Goal: Task Accomplishment & Management: Complete application form

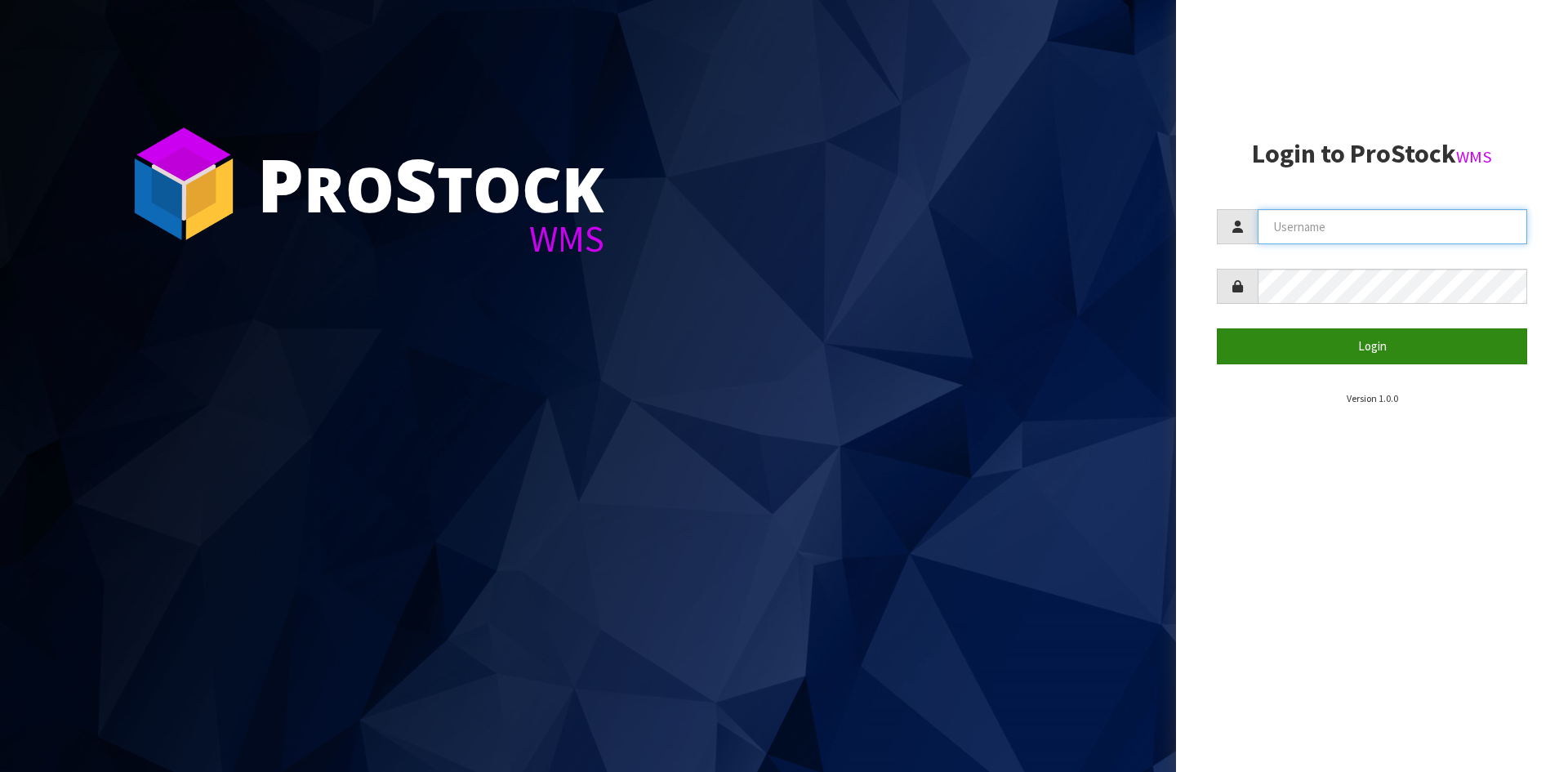
type input "YOURREFORMER"
click at [1320, 346] on button "Login" at bounding box center [1372, 345] width 310 height 35
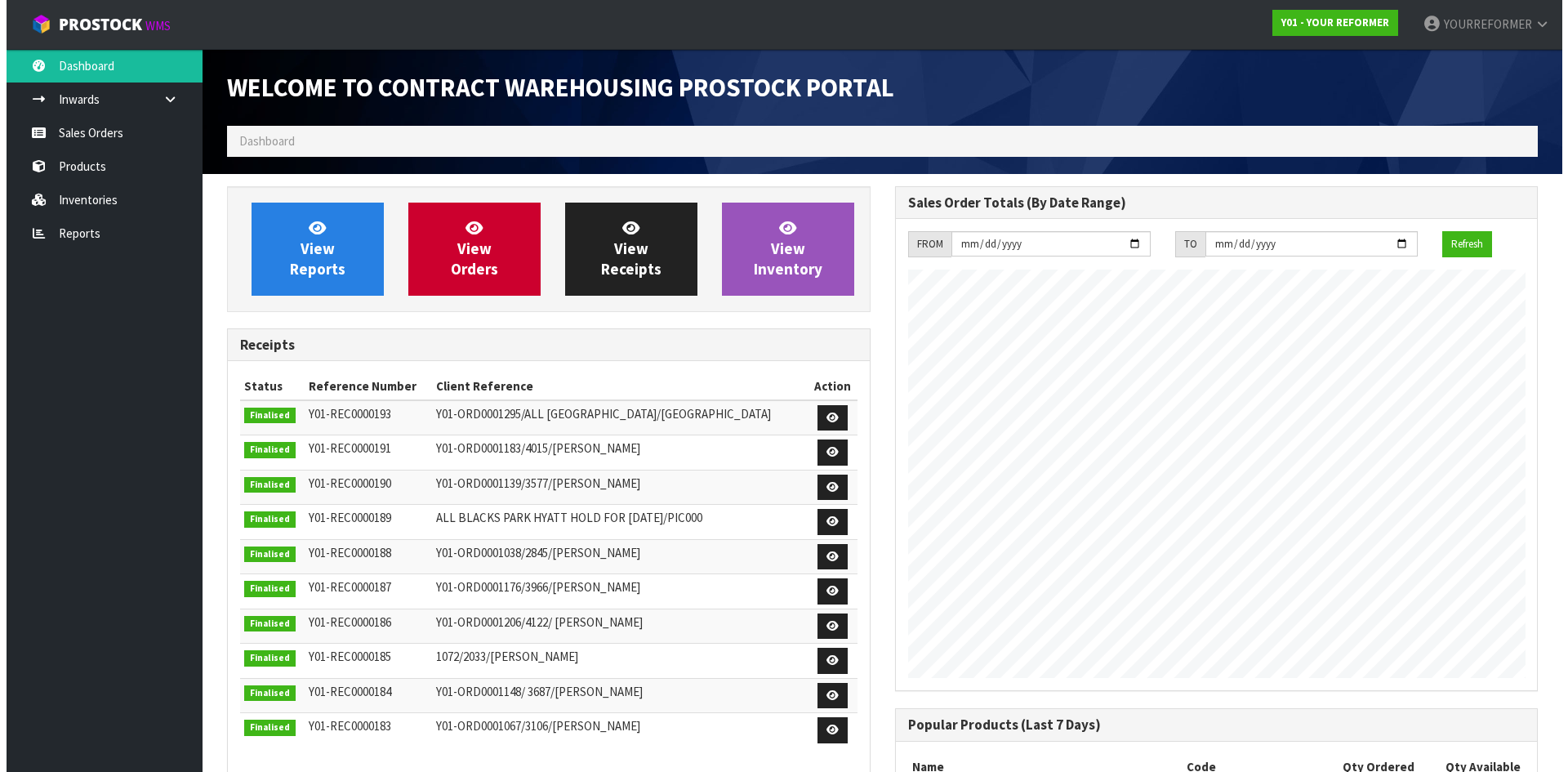
scroll to position [906, 668]
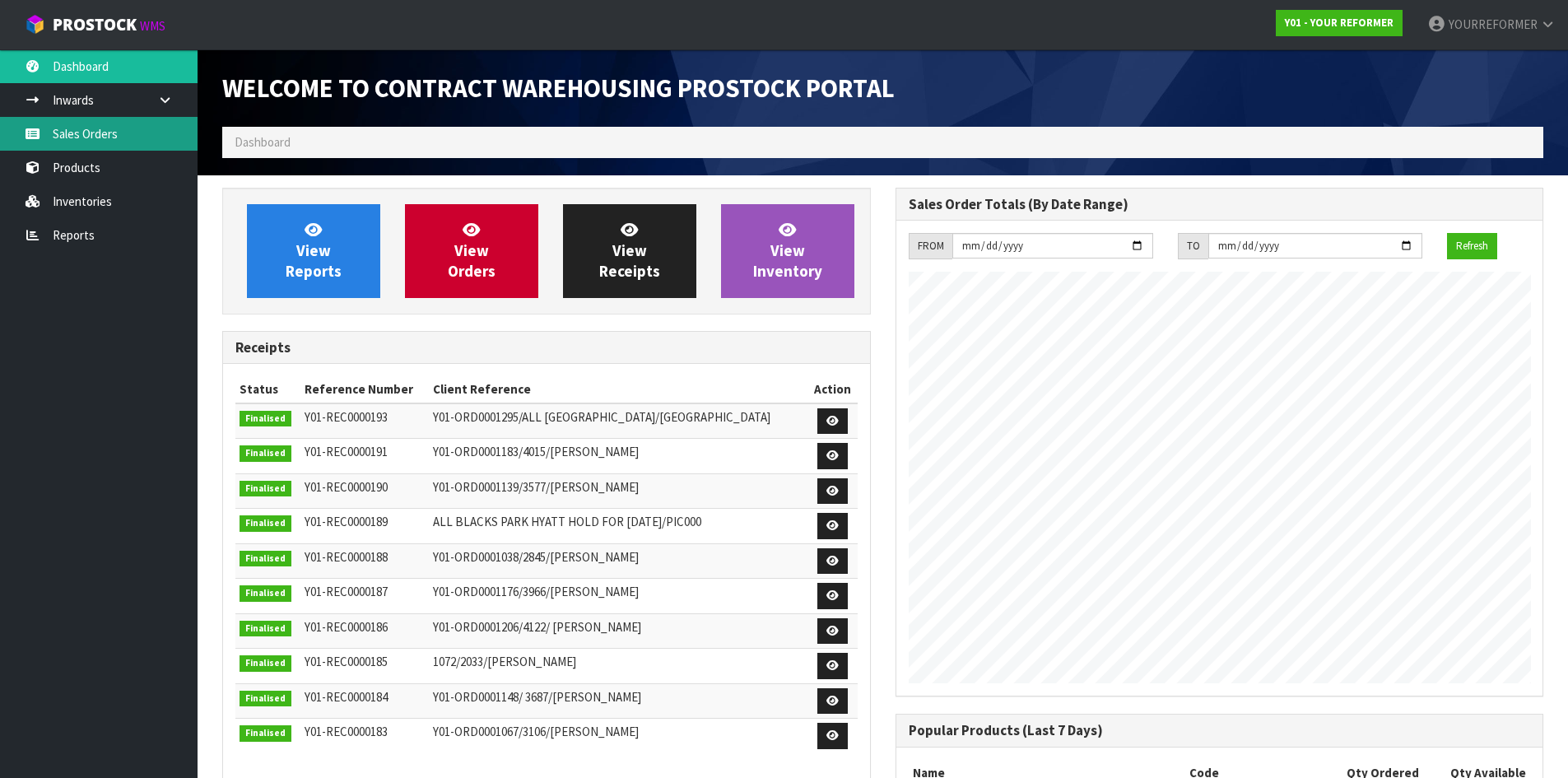
click at [118, 140] on link "Sales Orders" at bounding box center [99, 134] width 197 height 34
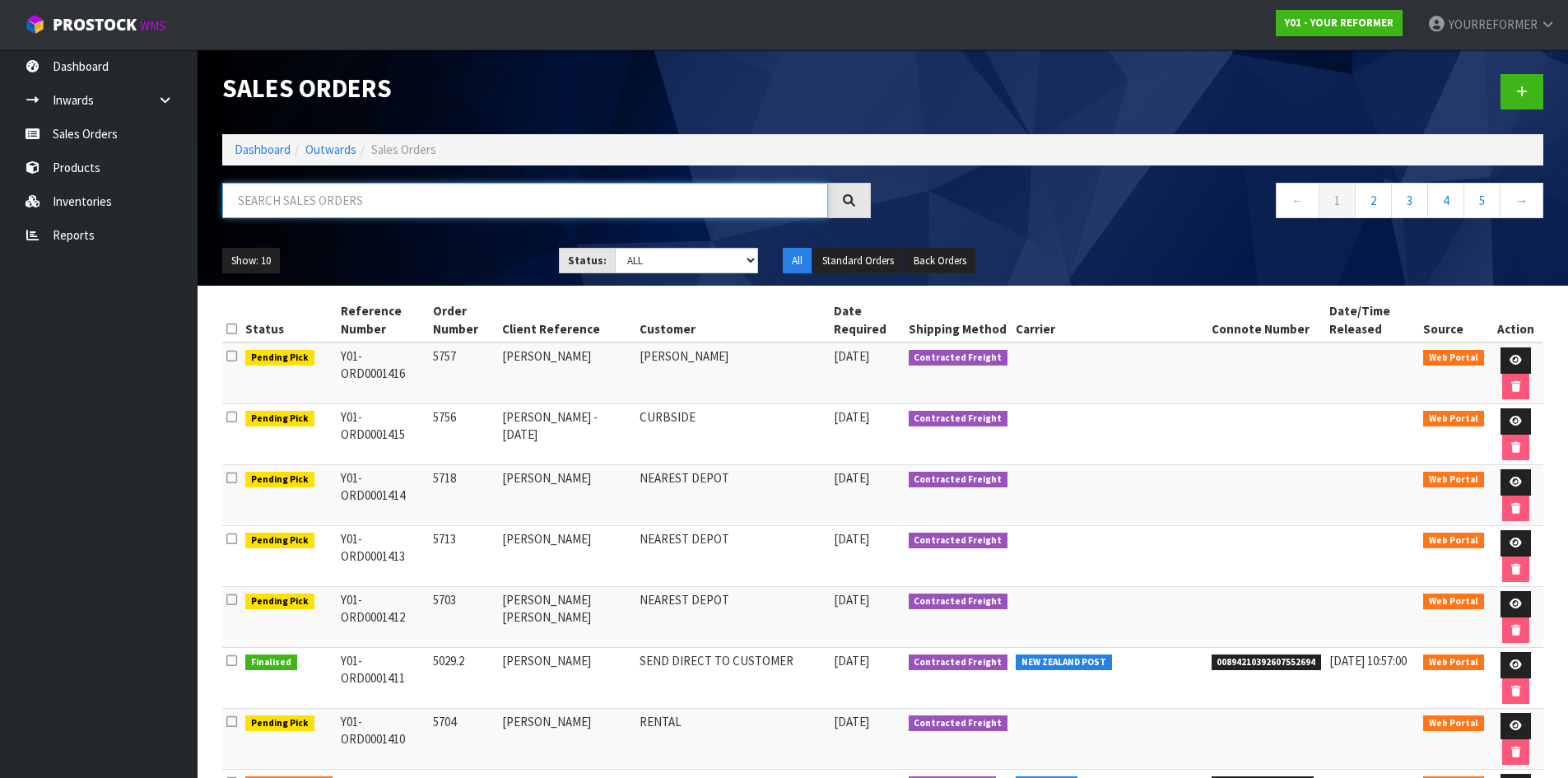
click at [370, 205] on input "text" at bounding box center [525, 200] width 606 height 35
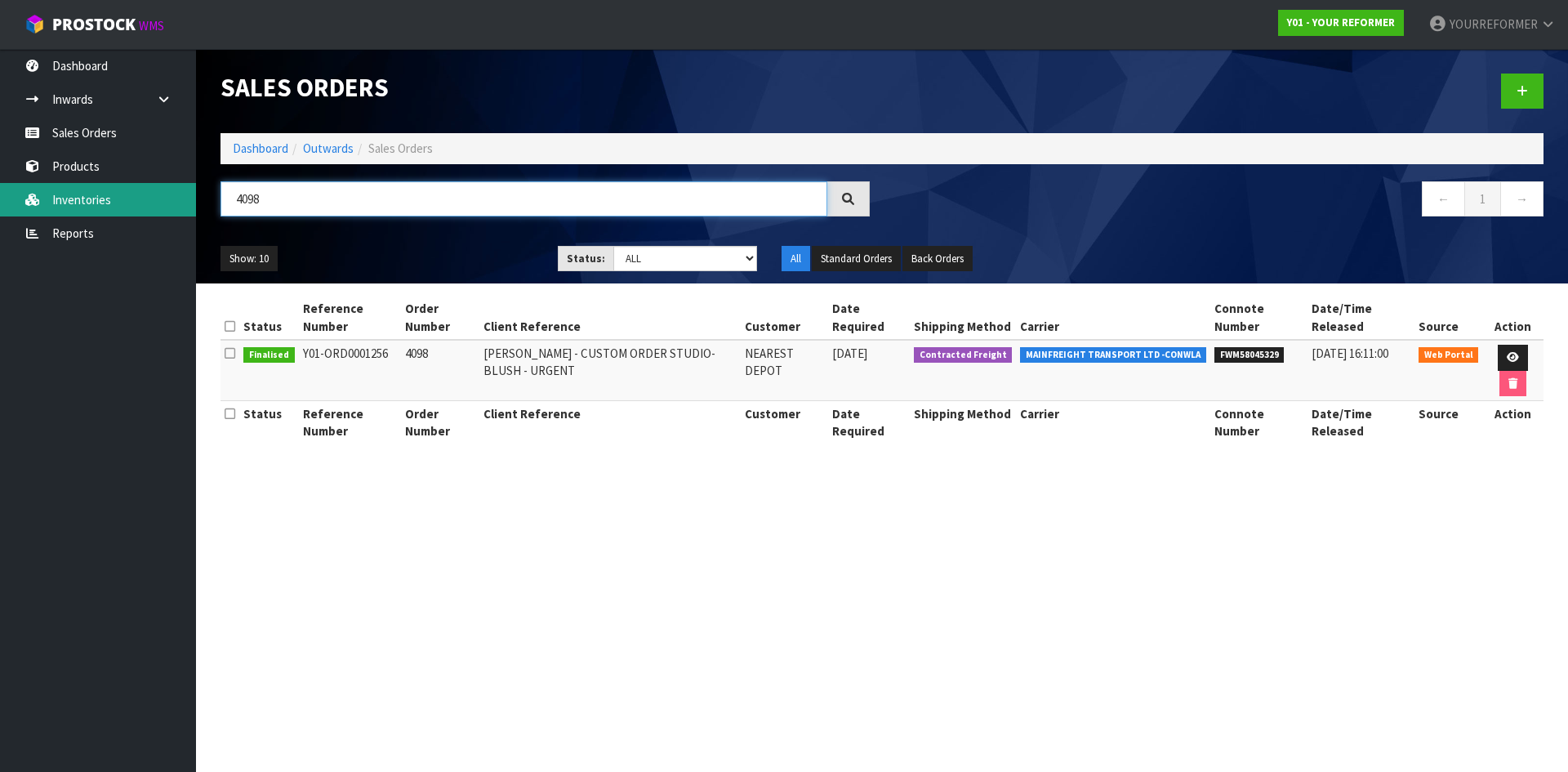
drag, startPoint x: 284, startPoint y: 200, endPoint x: 191, endPoint y: 194, distance: 93.2
click at [191, 194] on body "Toggle navigation ProStock WMS Y01 - YOUR REFORMER YOURREFORMER Logout Dashboar…" at bounding box center [784, 386] width 1568 height 772
paste input "5629"
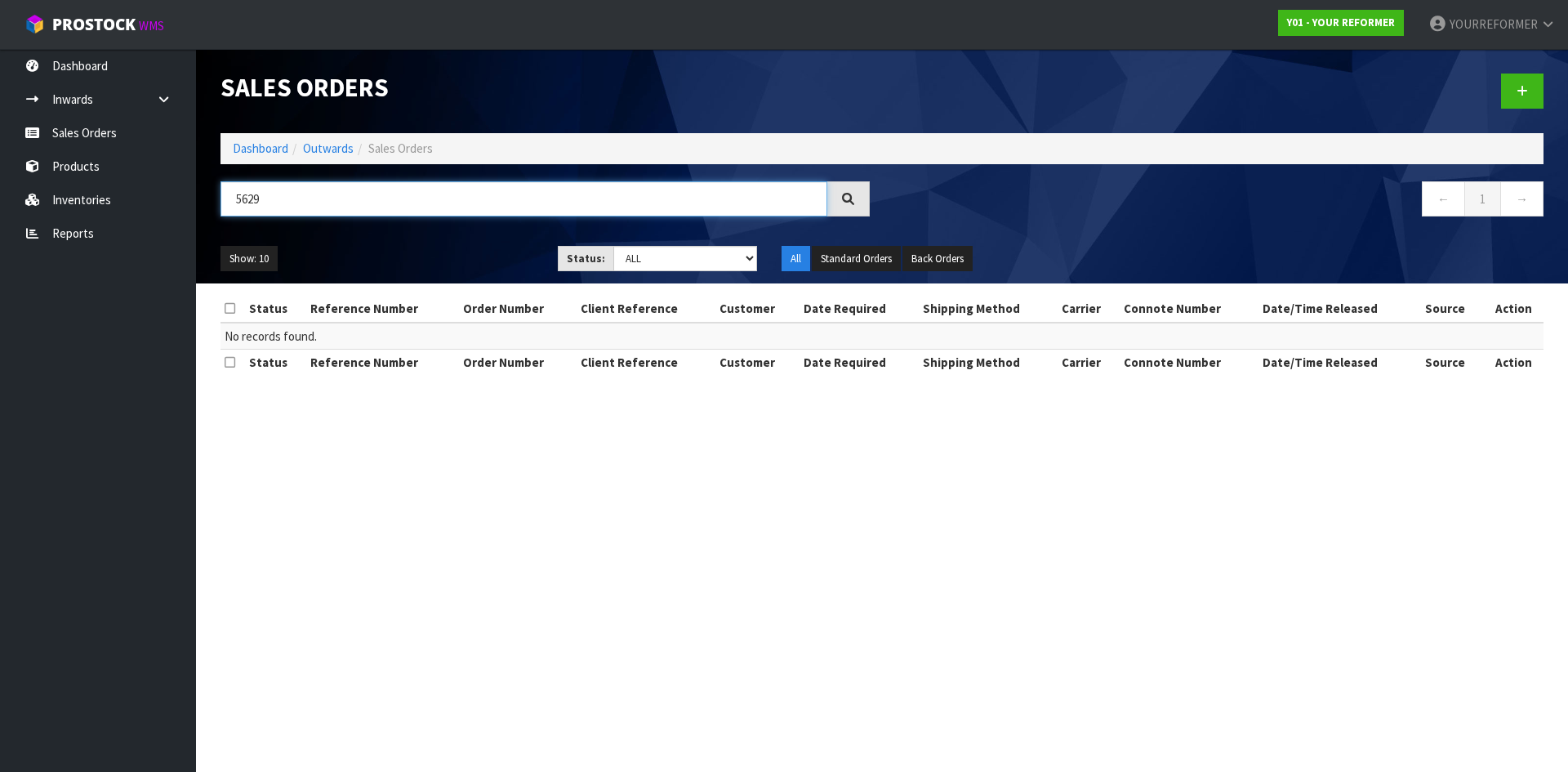
type input "5629"
drag, startPoint x: 1518, startPoint y: 84, endPoint x: 1439, endPoint y: 95, distance: 79.8
click at [1518, 84] on link at bounding box center [1522, 91] width 43 height 35
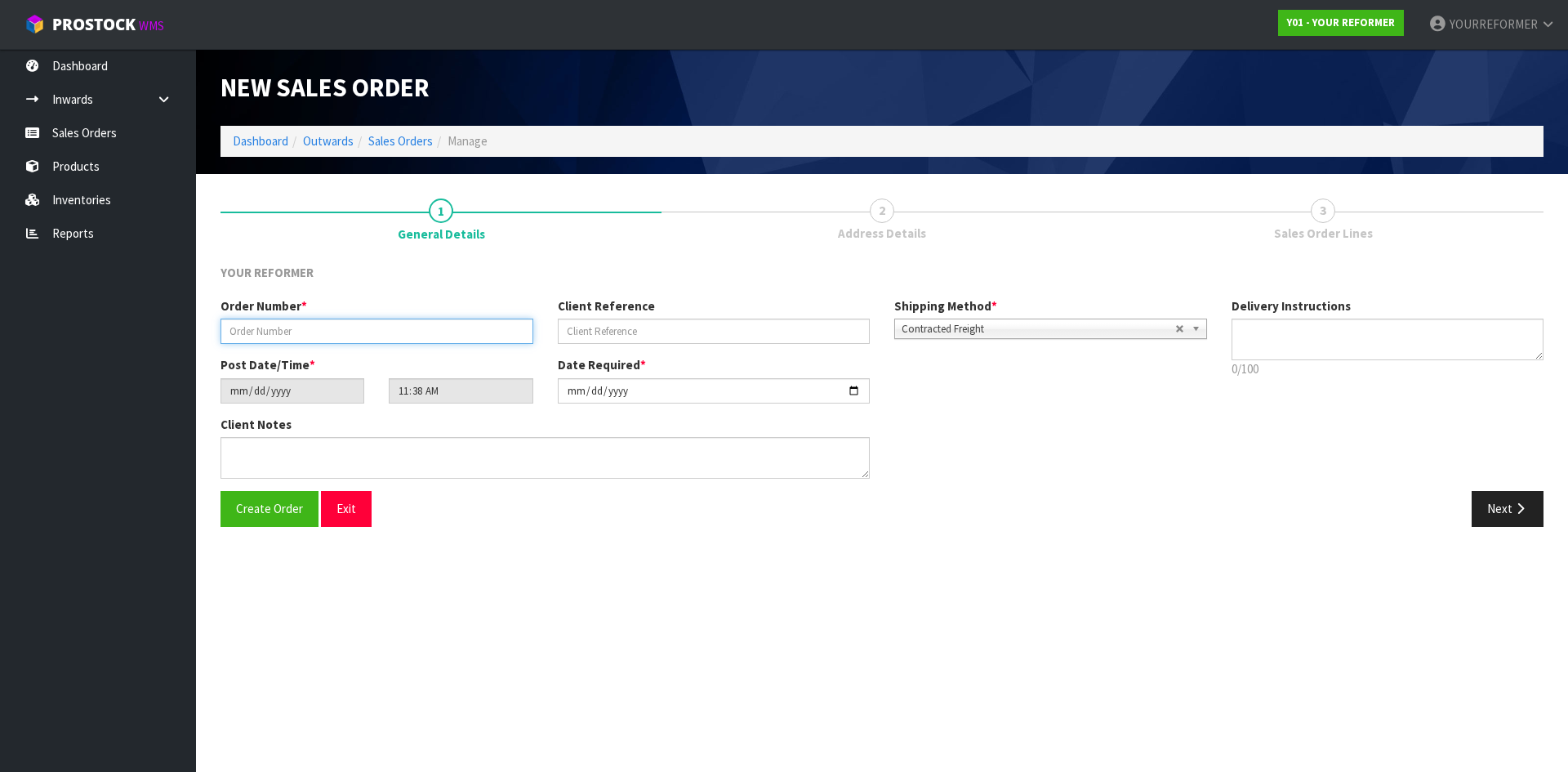
click at [463, 341] on input "text" at bounding box center [376, 331] width 312 height 25
paste input "5629"
type input "5629"
click at [670, 323] on input "text" at bounding box center [714, 331] width 312 height 25
paste input "[PERSON_NAME]"
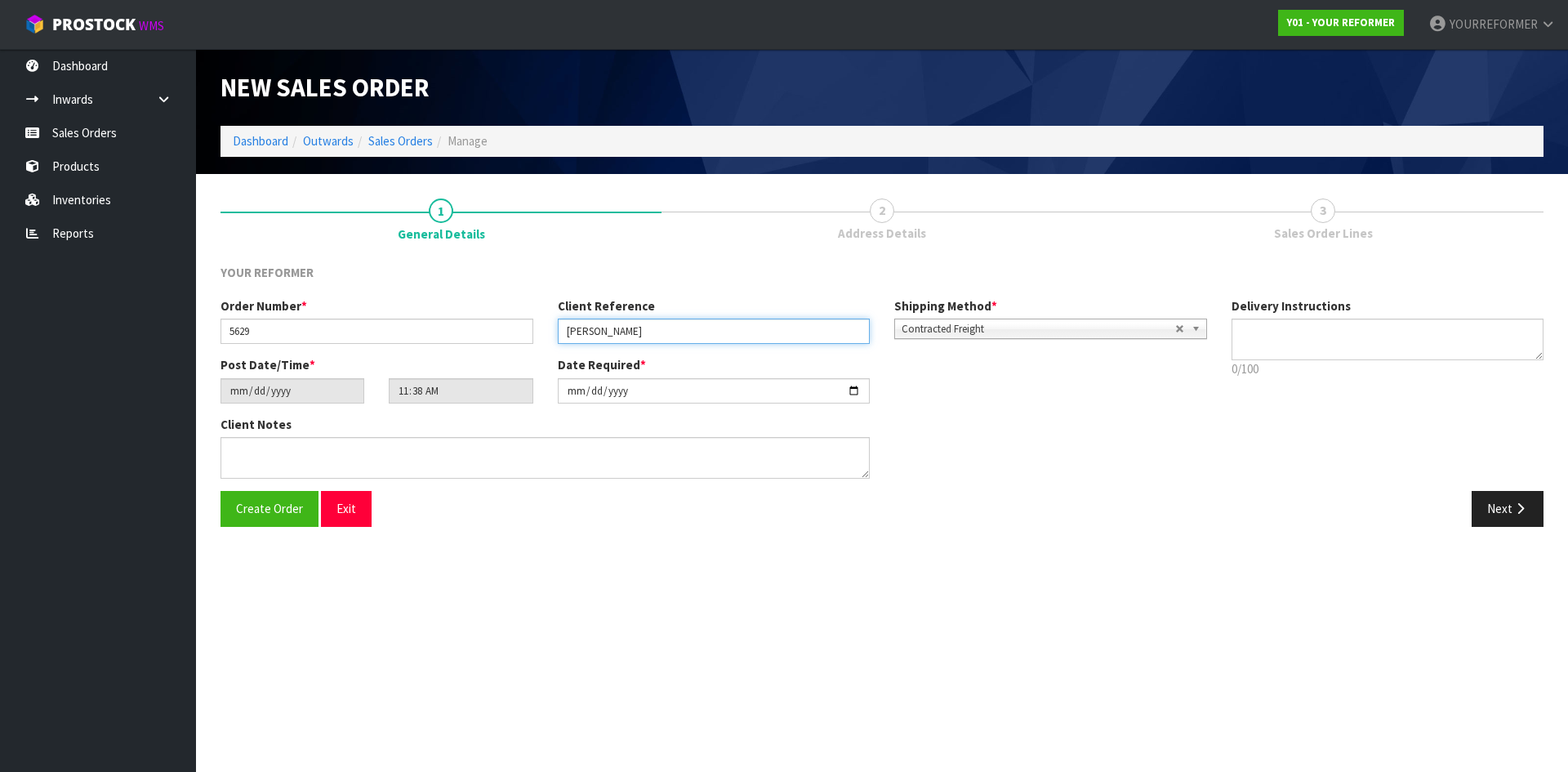
type input "[PERSON_NAME]"
click at [1299, 346] on textarea at bounding box center [1388, 338] width 312 height 42
click at [1286, 338] on textarea at bounding box center [1388, 338] width 312 height 42
click at [1290, 348] on textarea at bounding box center [1388, 338] width 312 height 42
paste textarea "[PHONE_NUMBER]"
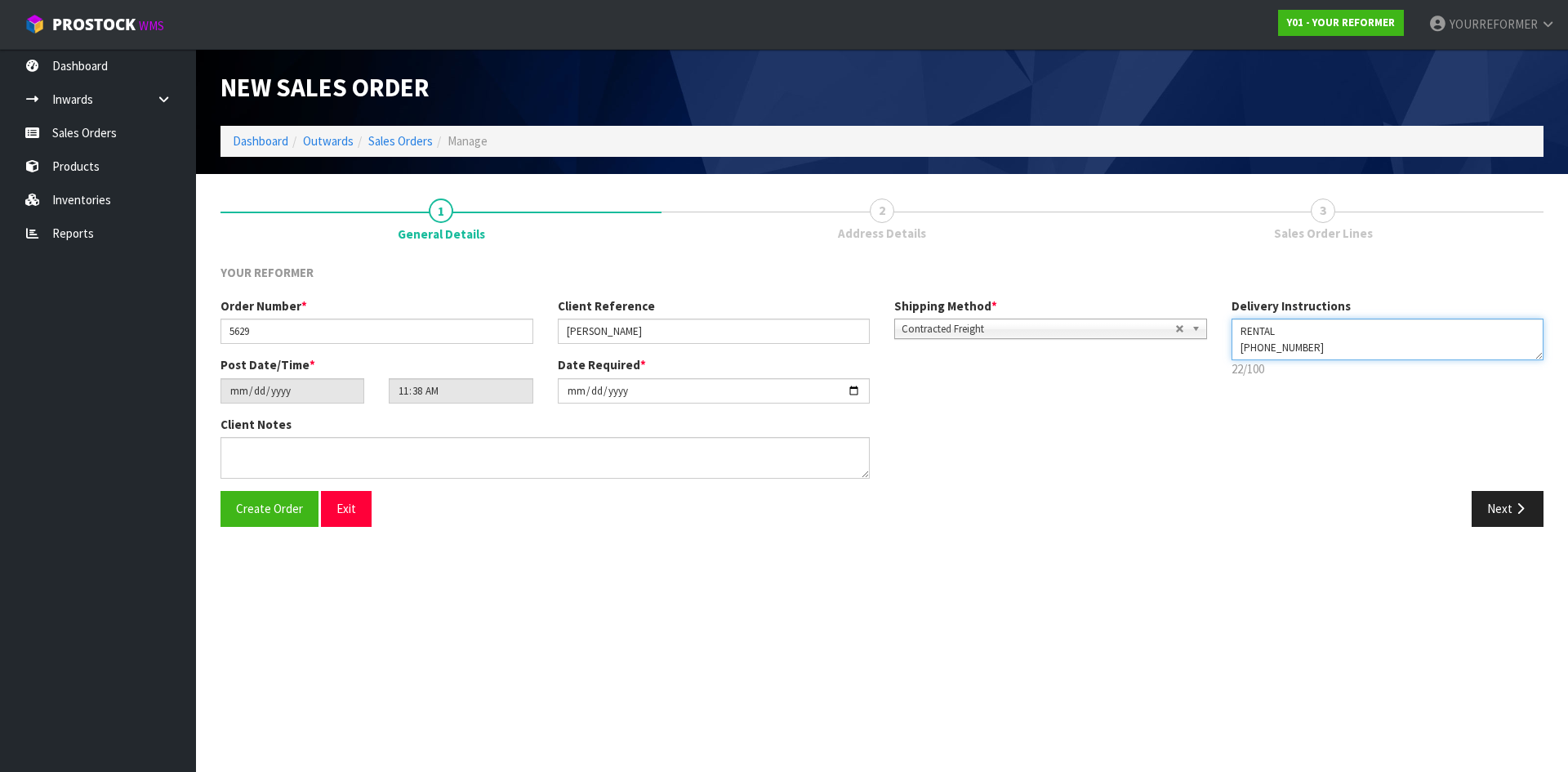
type textarea "RENTAL [PHONE_NUMBER]"
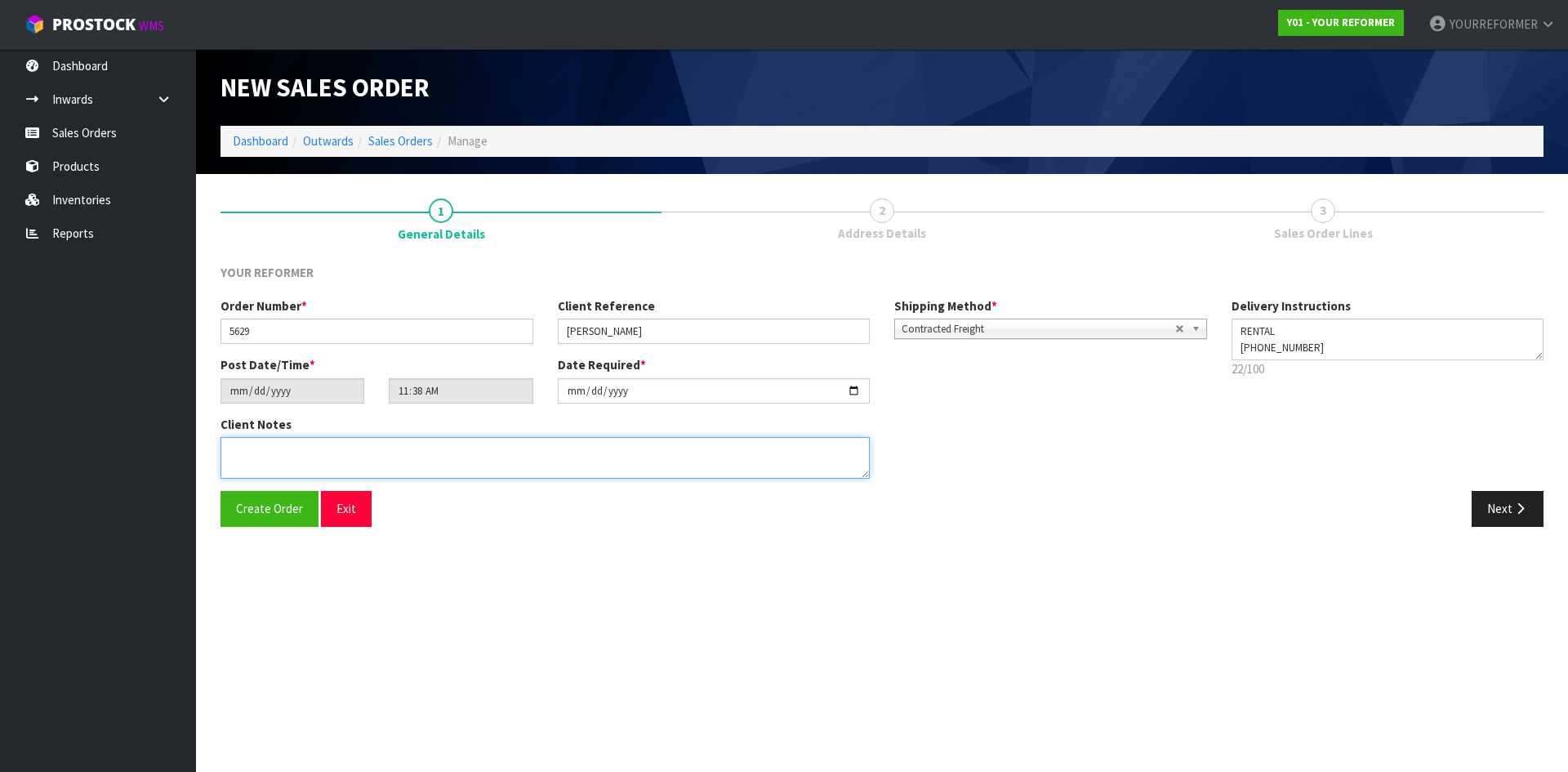
click at [303, 459] on textarea at bounding box center [544, 457] width 649 height 42
paste textarea "[PERSON_NAME] [STREET_ADDRESS] [PHONE_NUMBER]"
type textarea "[PERSON_NAME] [STREET_ADDRESS] [PHONE_NUMBER]"
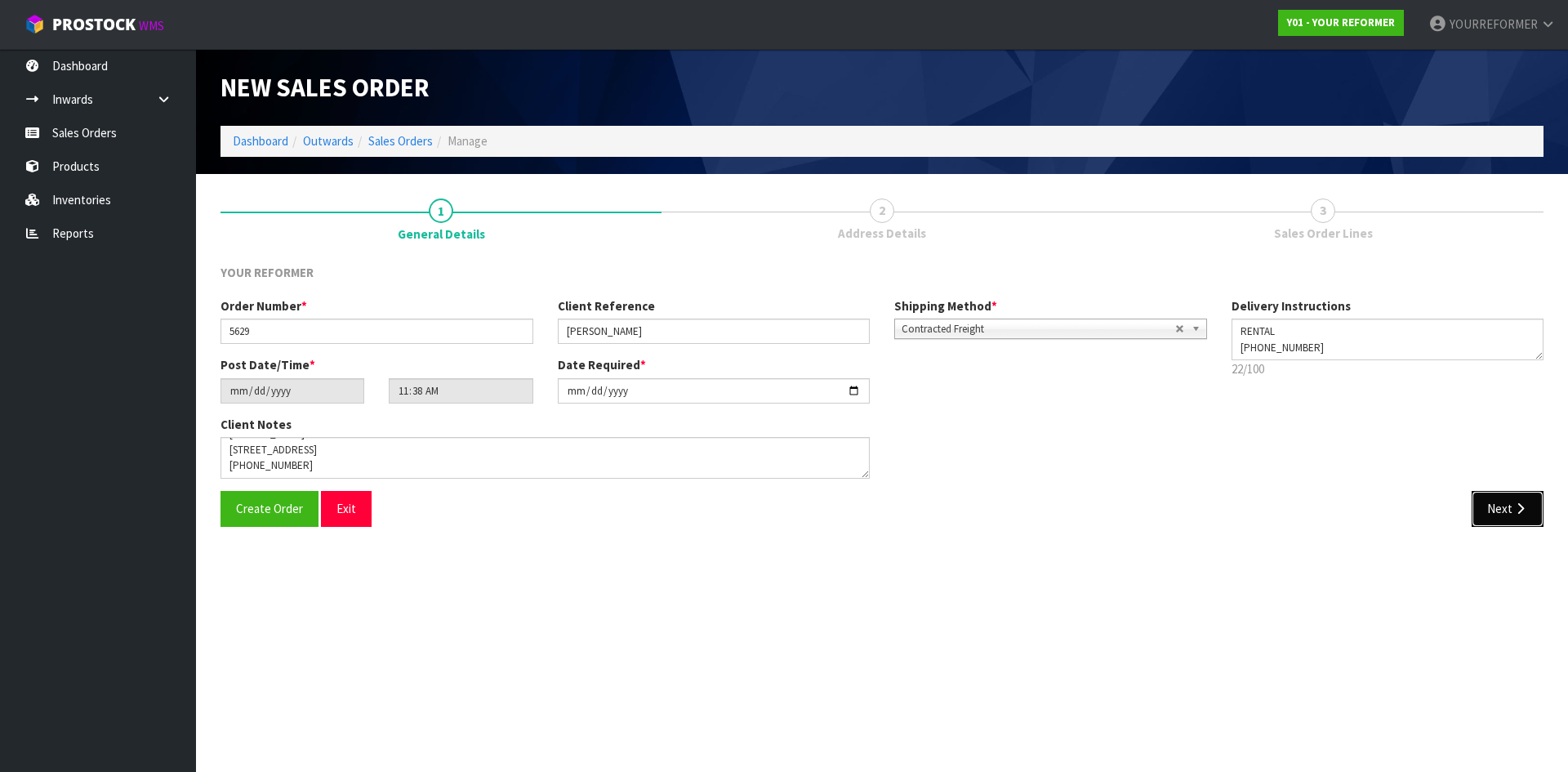
click at [1496, 515] on button "Next" at bounding box center [1508, 508] width 72 height 35
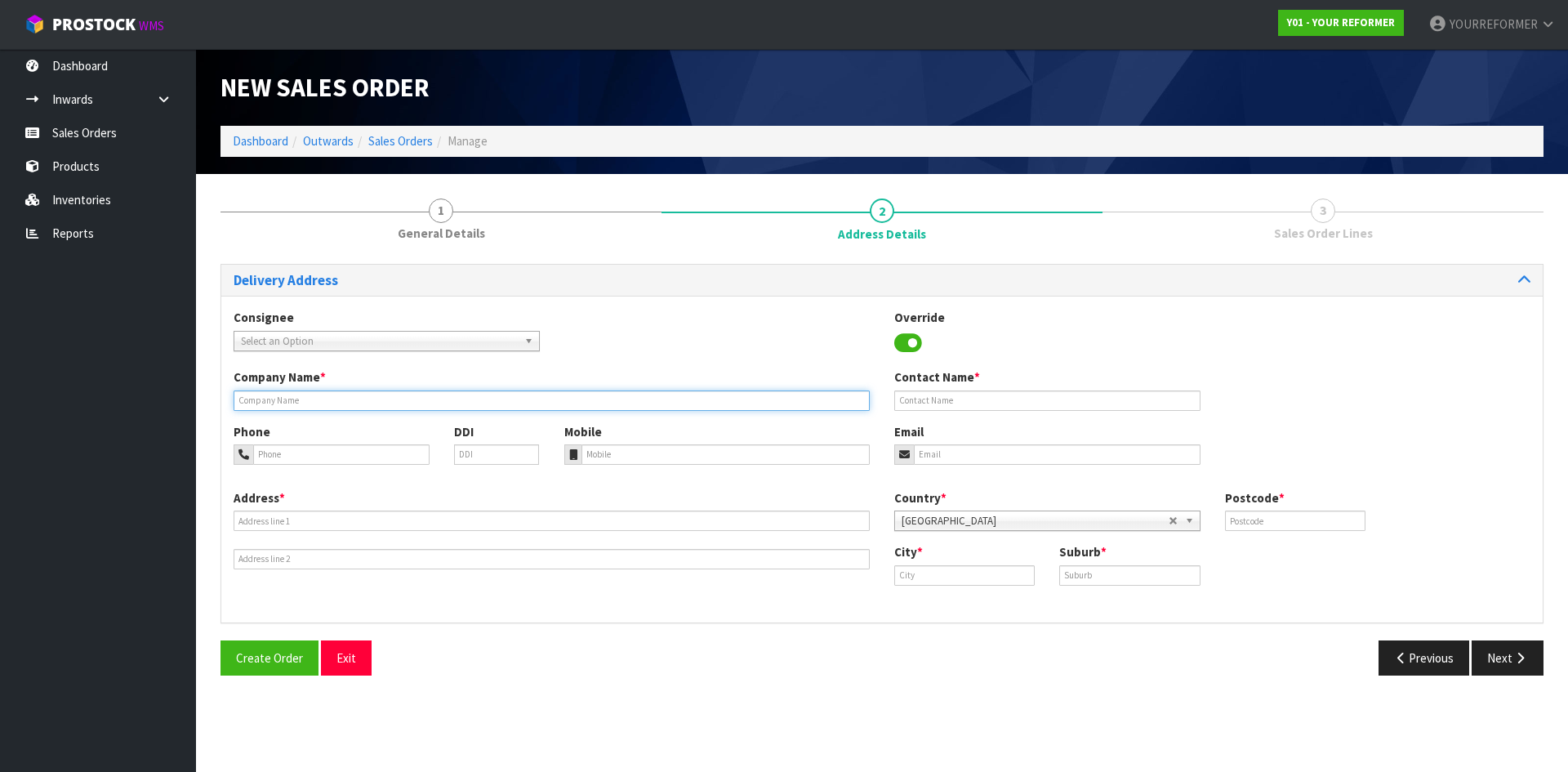
drag, startPoint x: 322, startPoint y: 400, endPoint x: 334, endPoint y: 407, distance: 13.9
click at [322, 400] on input "text" at bounding box center [552, 400] width 637 height 20
type input "RENTAL"
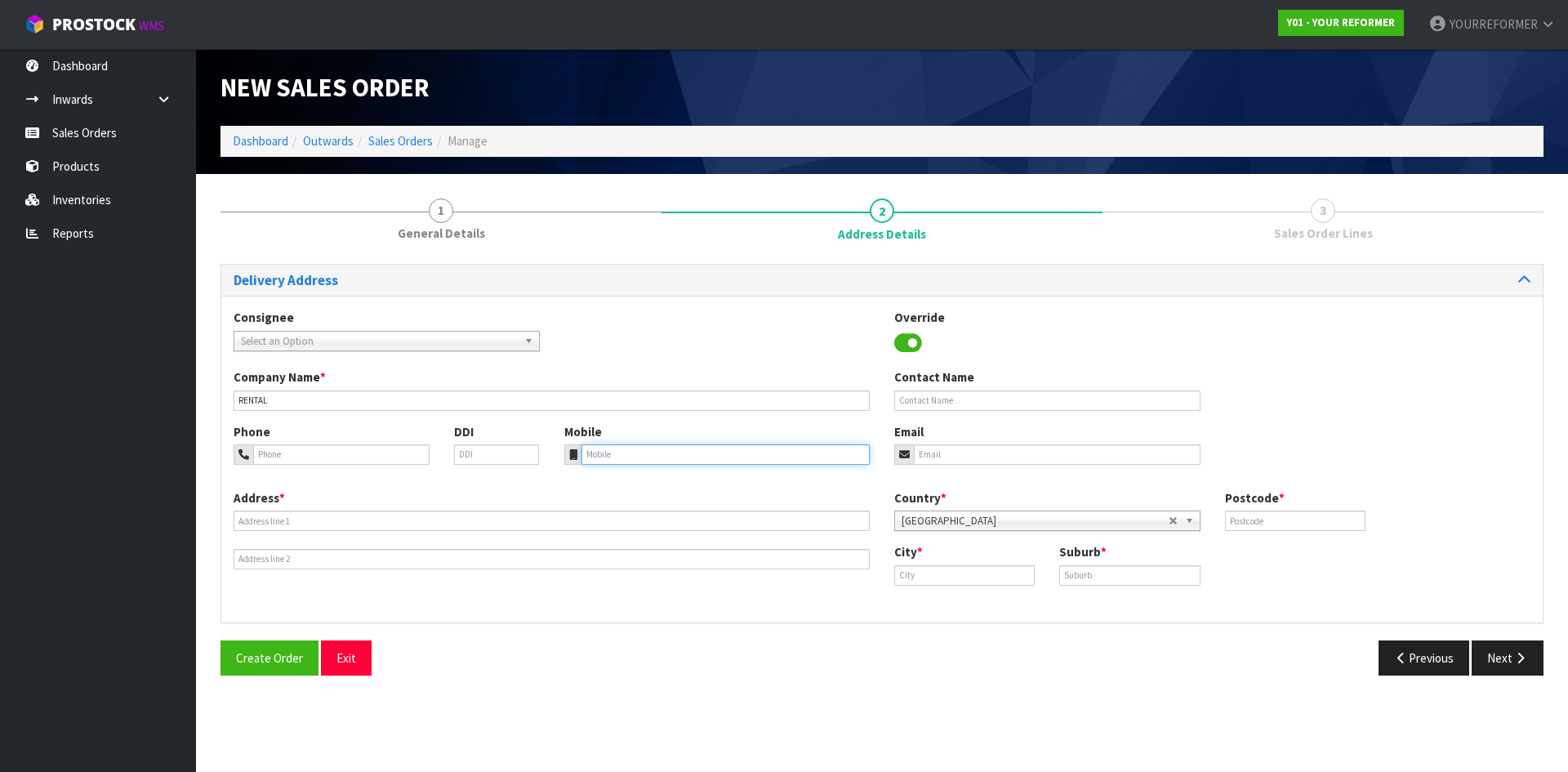
drag, startPoint x: 617, startPoint y: 458, endPoint x: 458, endPoint y: 472, distance: 159.6
click at [615, 458] on input "tel" at bounding box center [726, 454] width 289 height 20
click at [637, 452] on input "tel" at bounding box center [726, 454] width 289 height 20
drag, startPoint x: 621, startPoint y: 461, endPoint x: 375, endPoint y: 484, distance: 247.1
click at [620, 460] on input "tel" at bounding box center [726, 454] width 289 height 20
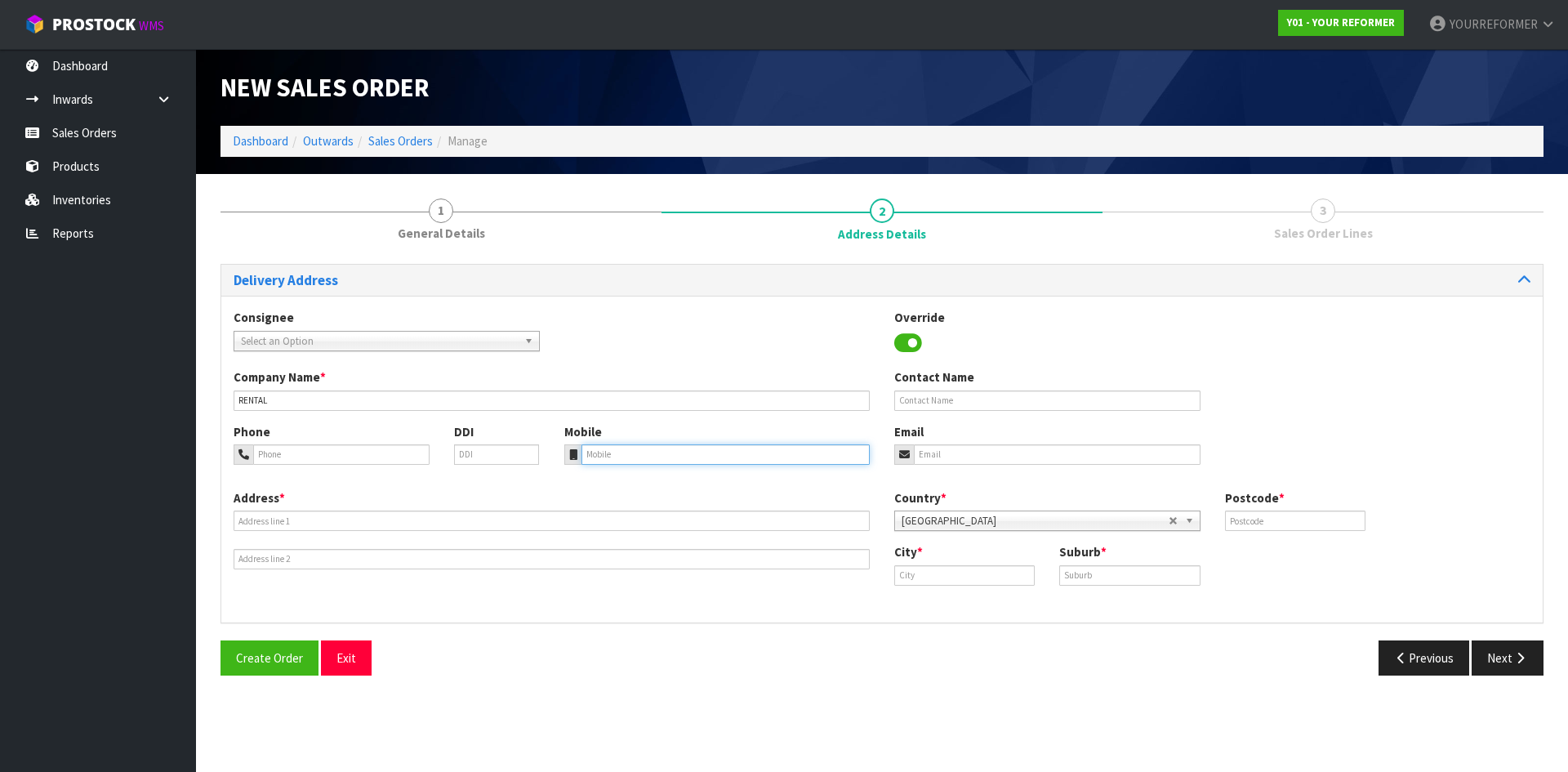
paste input "[PHONE_NUMBER]"
type input "[PHONE_NUMBER]"
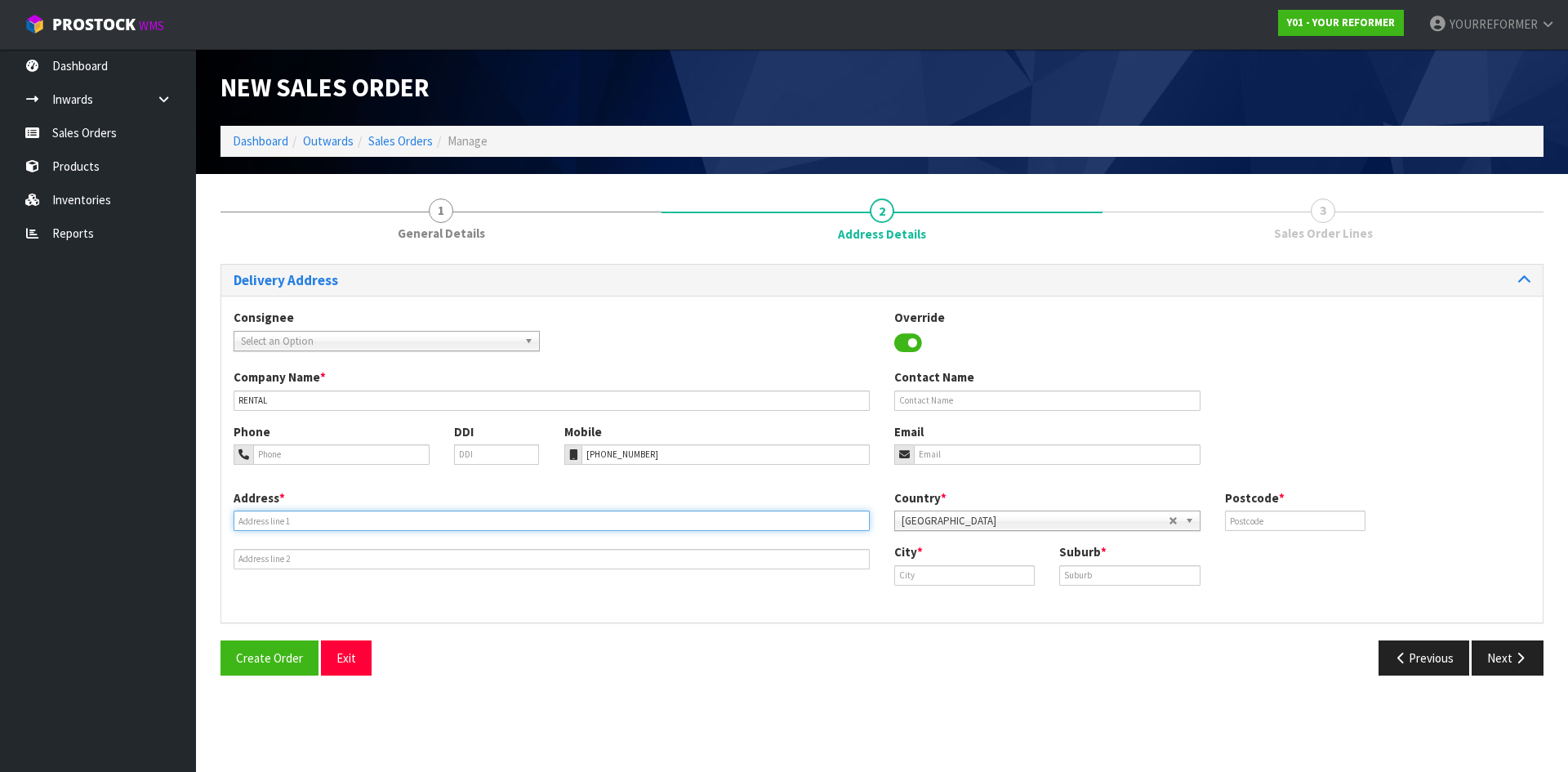
drag, startPoint x: 312, startPoint y: 513, endPoint x: 275, endPoint y: 514, distance: 37.0
click at [312, 513] on input "text" at bounding box center [552, 520] width 637 height 20
paste input "[STREET_ADDRESS]"
type input "[STREET_ADDRESS]"
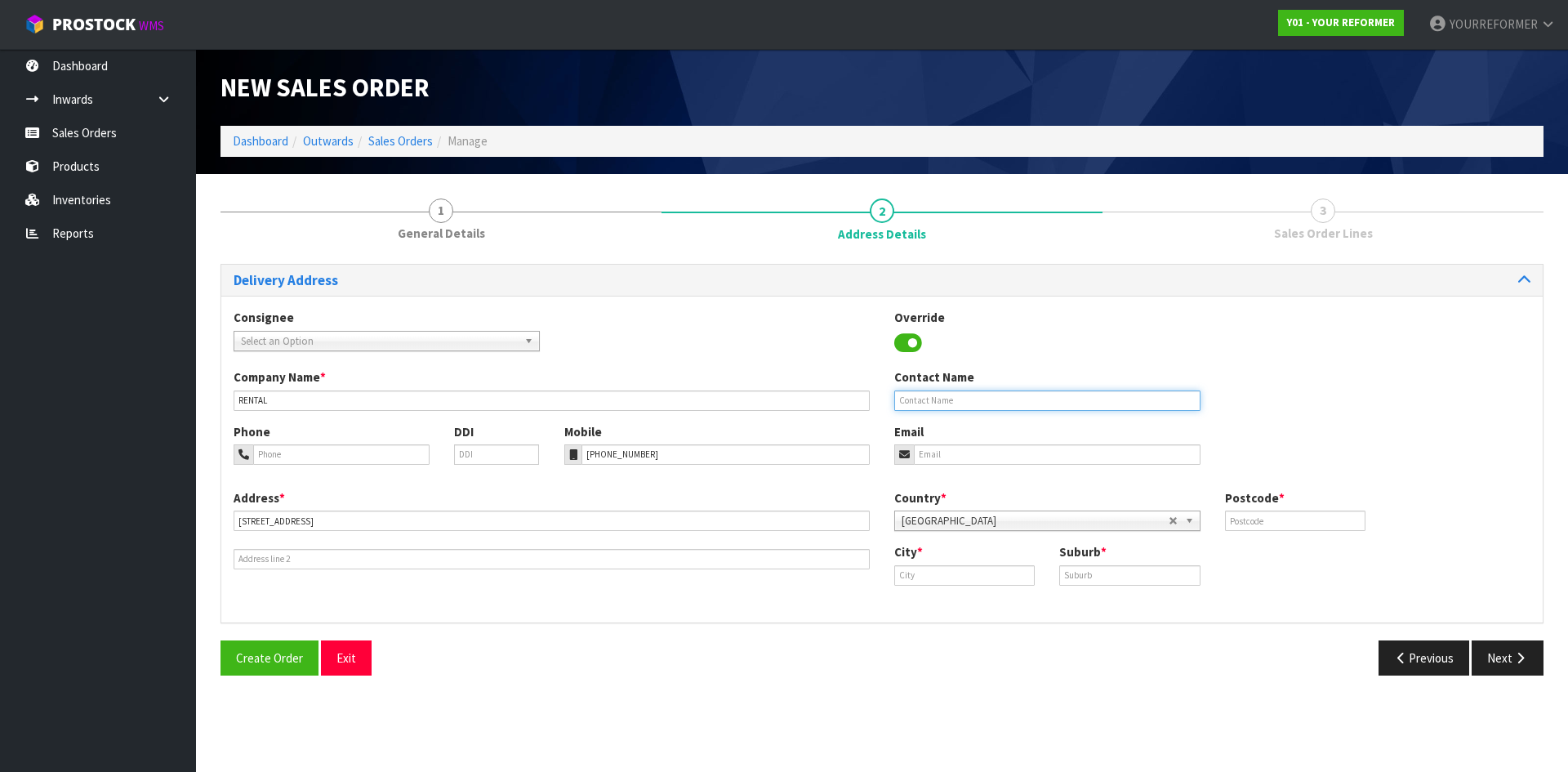
click at [1114, 399] on input "text" at bounding box center [1048, 400] width 307 height 20
paste input "[PERSON_NAME]"
type input "[PERSON_NAME]"
drag, startPoint x: 966, startPoint y: 449, endPoint x: 998, endPoint y: 457, distance: 33.0
click at [966, 450] on input "email" at bounding box center [1058, 454] width 287 height 20
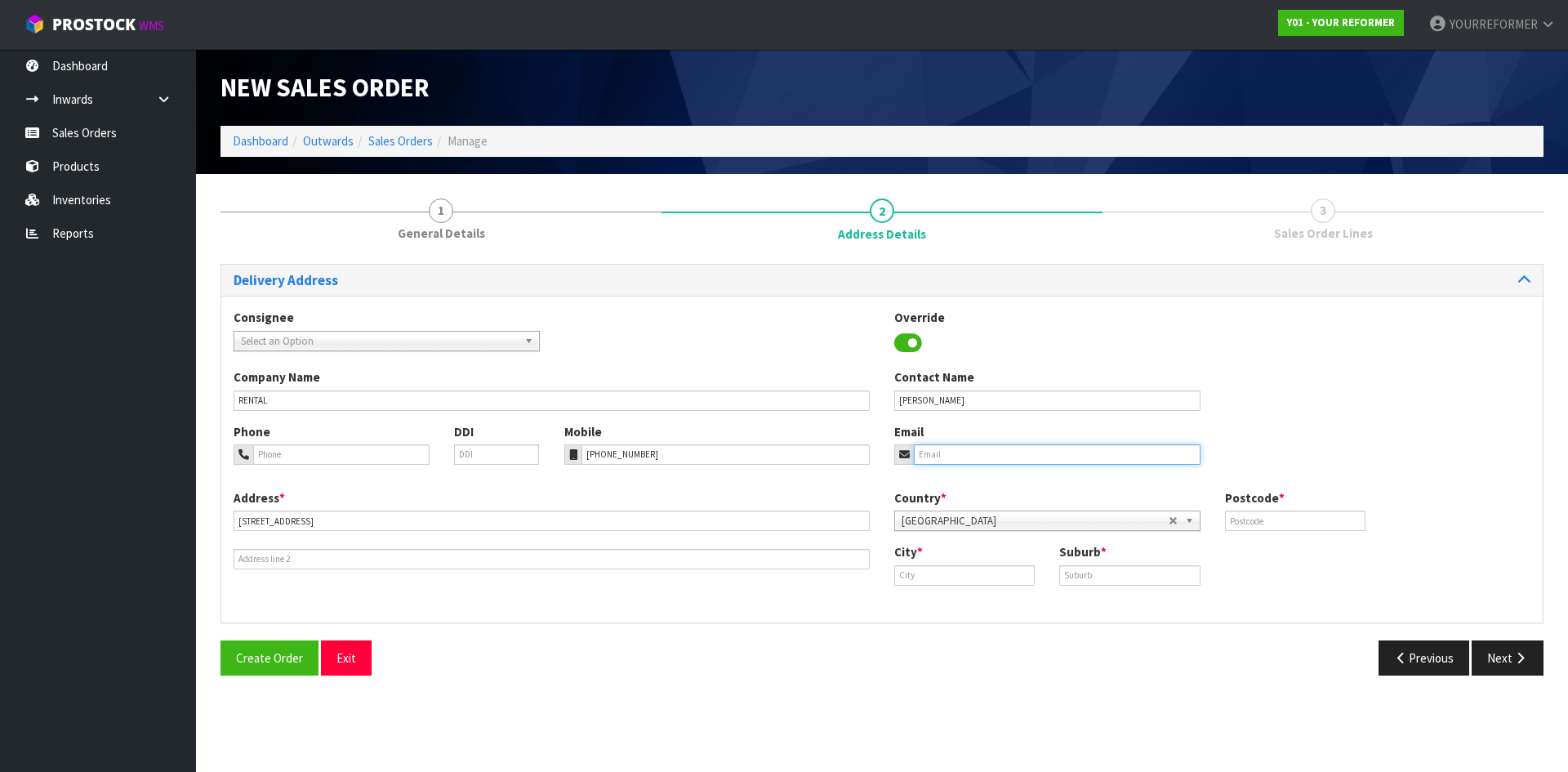
paste input "[EMAIL_ADDRESS][DOMAIN_NAME]"
type input "[EMAIL_ADDRESS][DOMAIN_NAME]"
click at [1314, 519] on input "text" at bounding box center [1295, 520] width 141 height 20
type input "2679"
click at [1084, 576] on input "text" at bounding box center [1129, 575] width 141 height 20
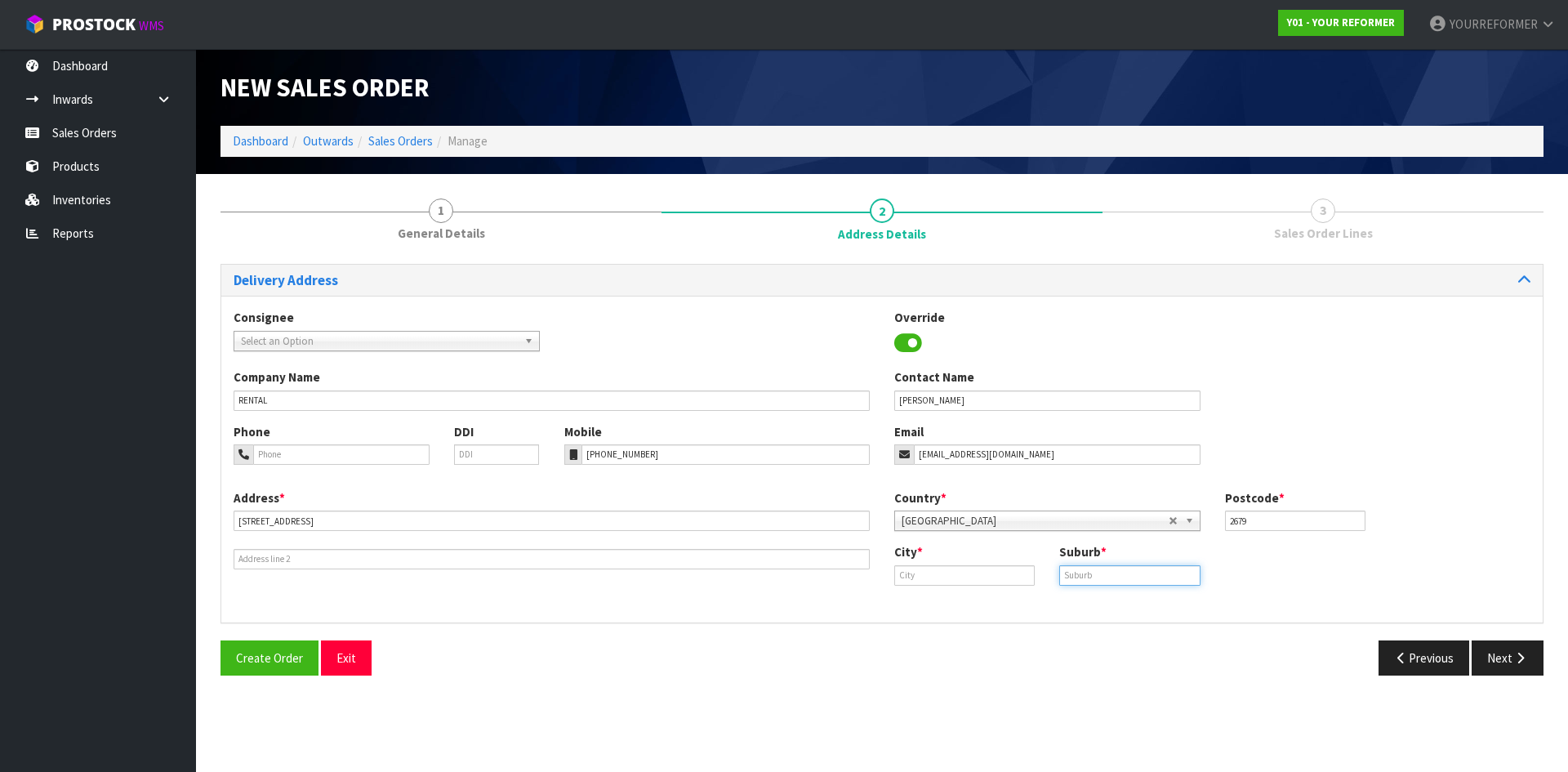
paste input "PATUMAHOE"
type input "PATUMAHOE"
click at [952, 574] on input "text" at bounding box center [964, 575] width 141 height 20
click at [948, 605] on link "Auckl and" at bounding box center [960, 602] width 129 height 22
type input "[GEOGRAPHIC_DATA]"
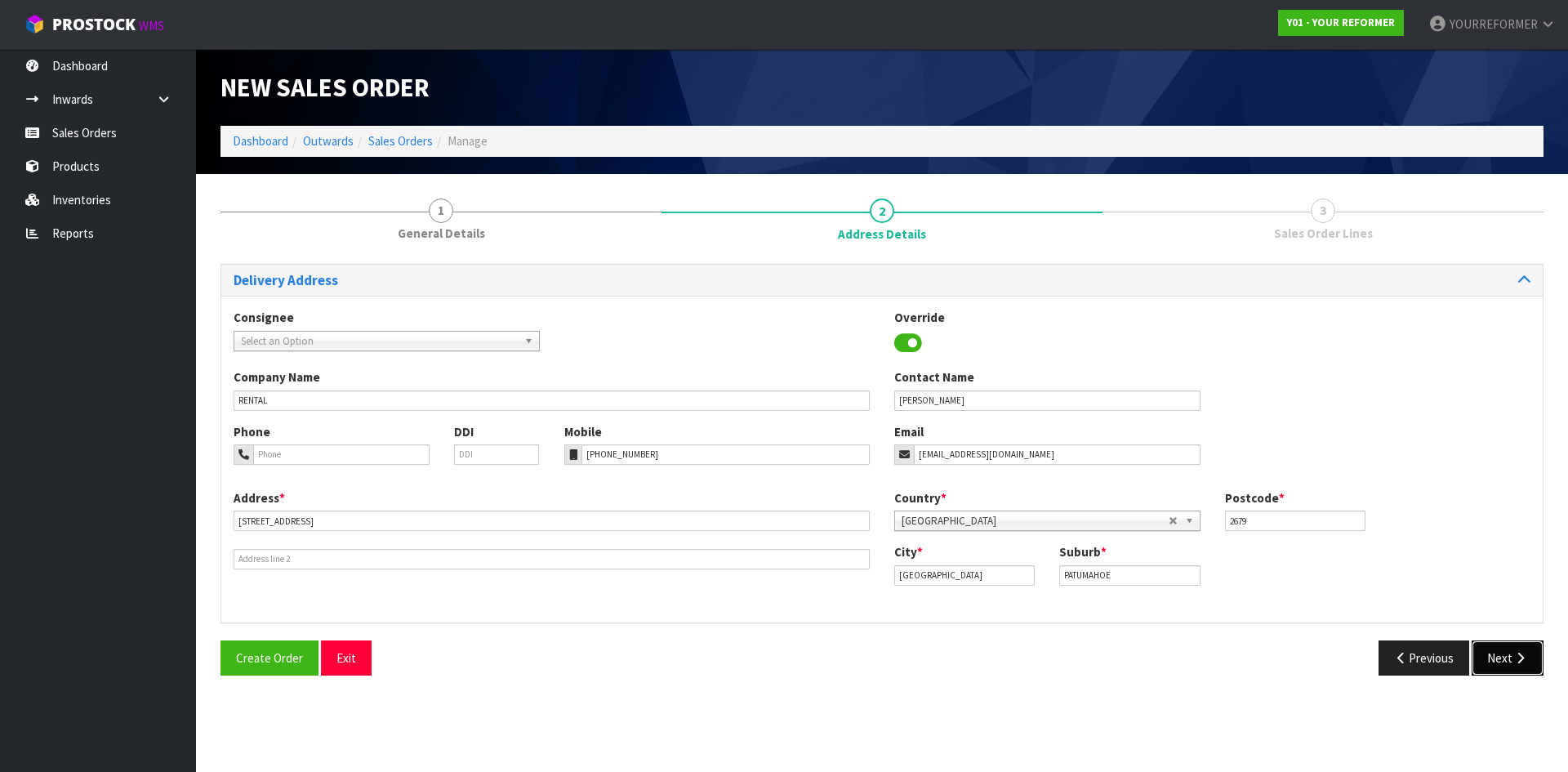
click at [1522, 655] on icon "button" at bounding box center [1520, 658] width 16 height 13
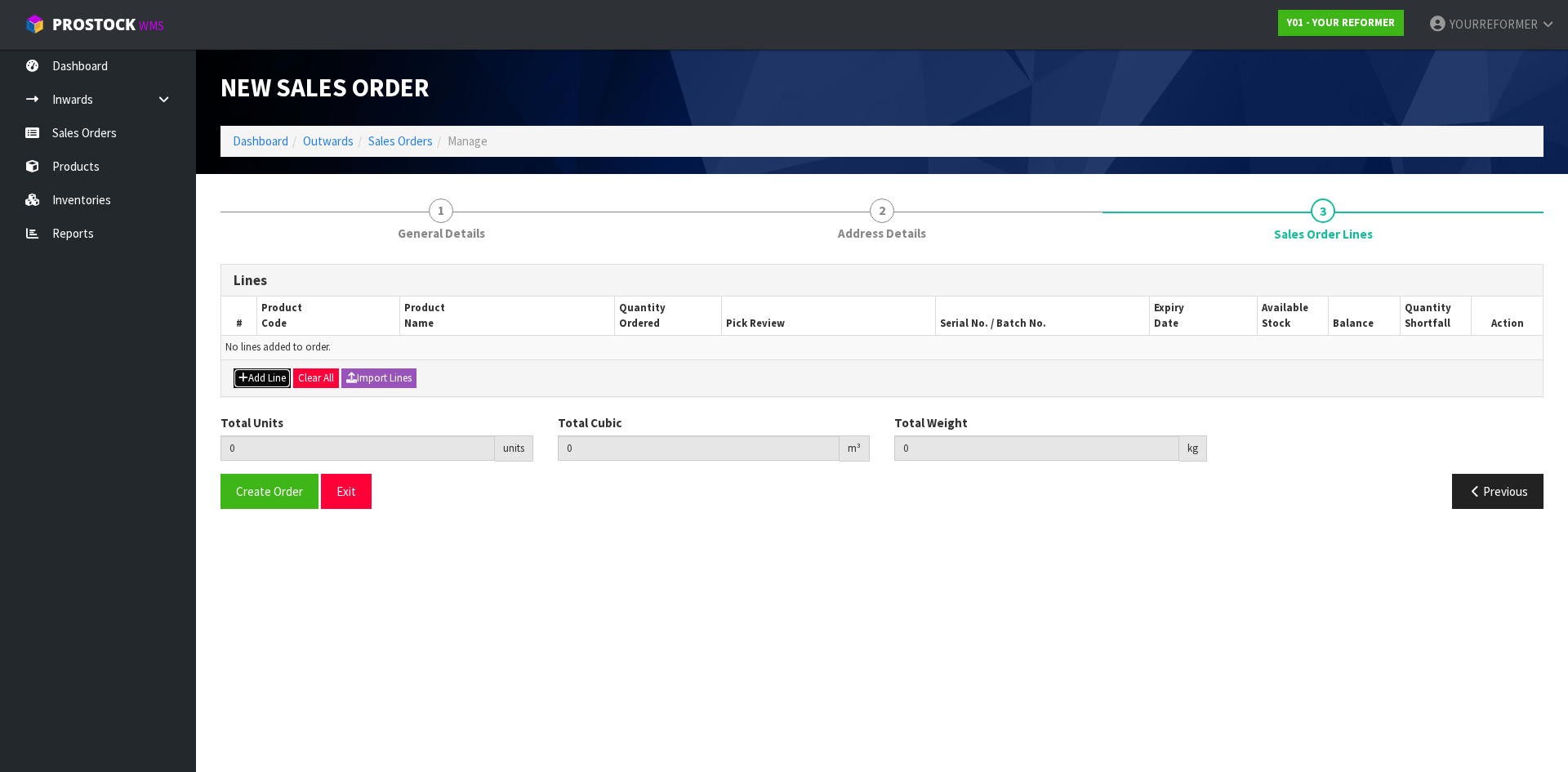
click at [245, 374] on icon "button" at bounding box center [244, 377] width 10 height 11
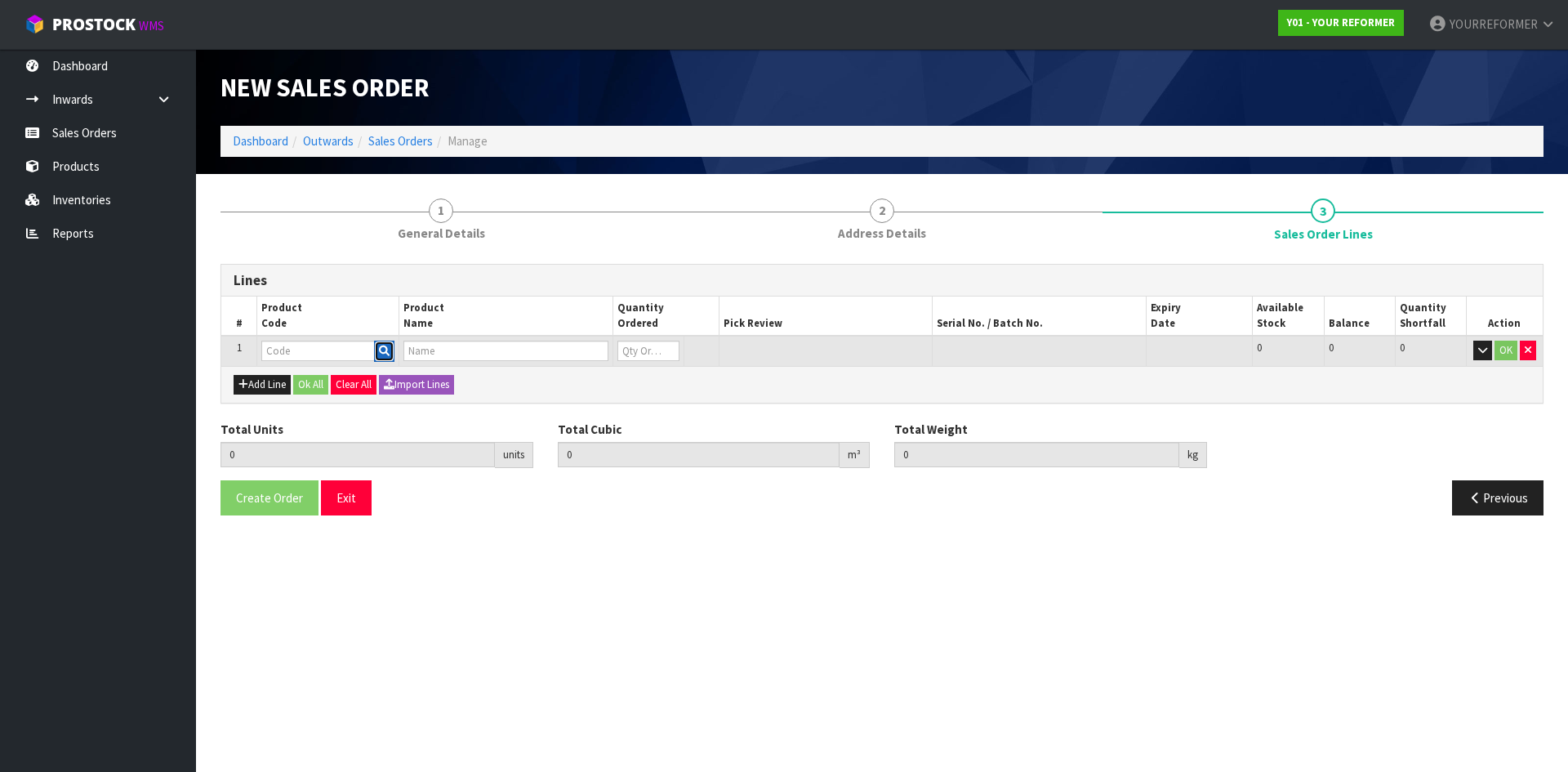
click at [381, 344] on button "button" at bounding box center [384, 351] width 20 height 21
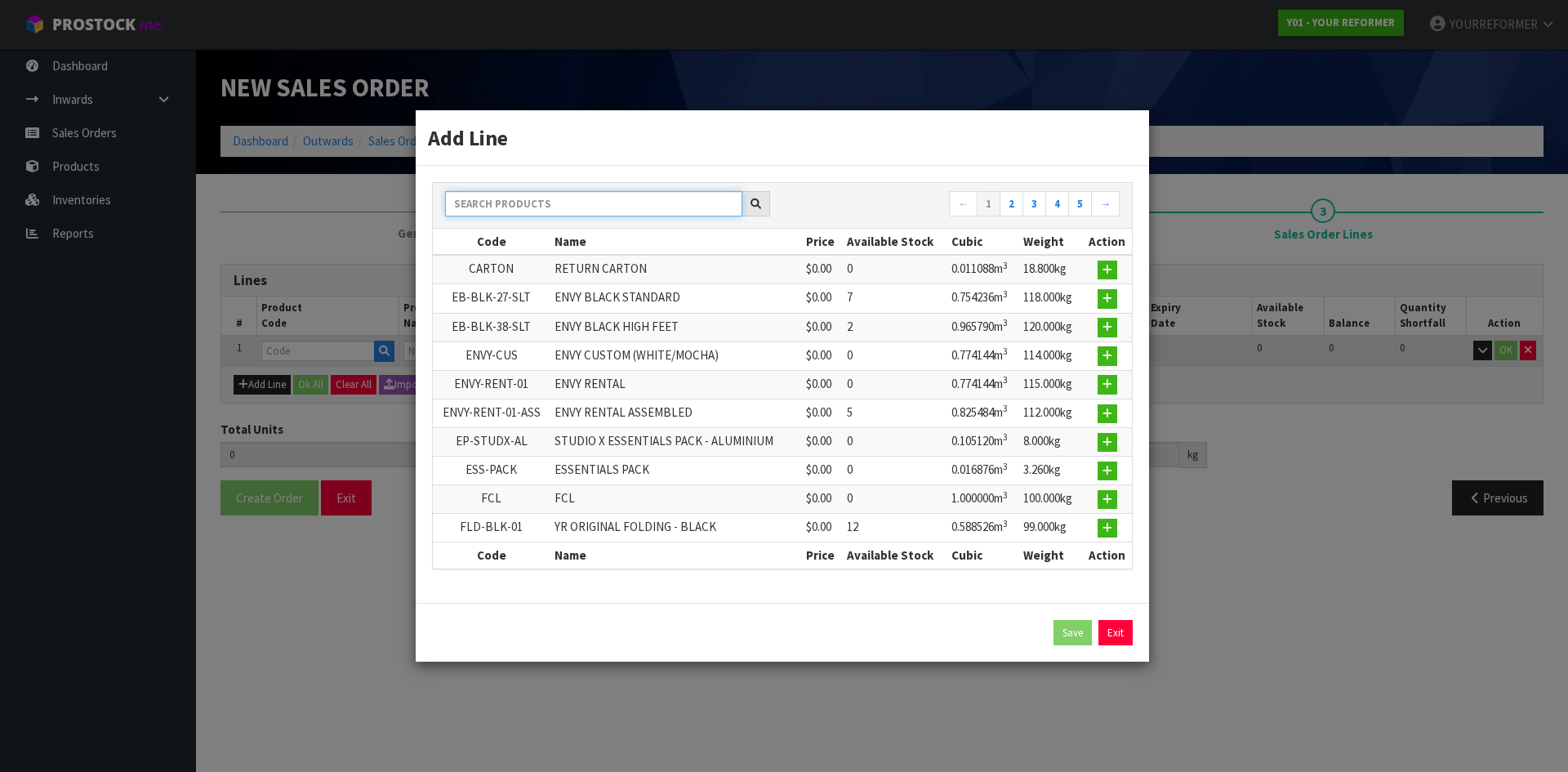
click at [531, 193] on input "text" at bounding box center [594, 204] width 297 height 25
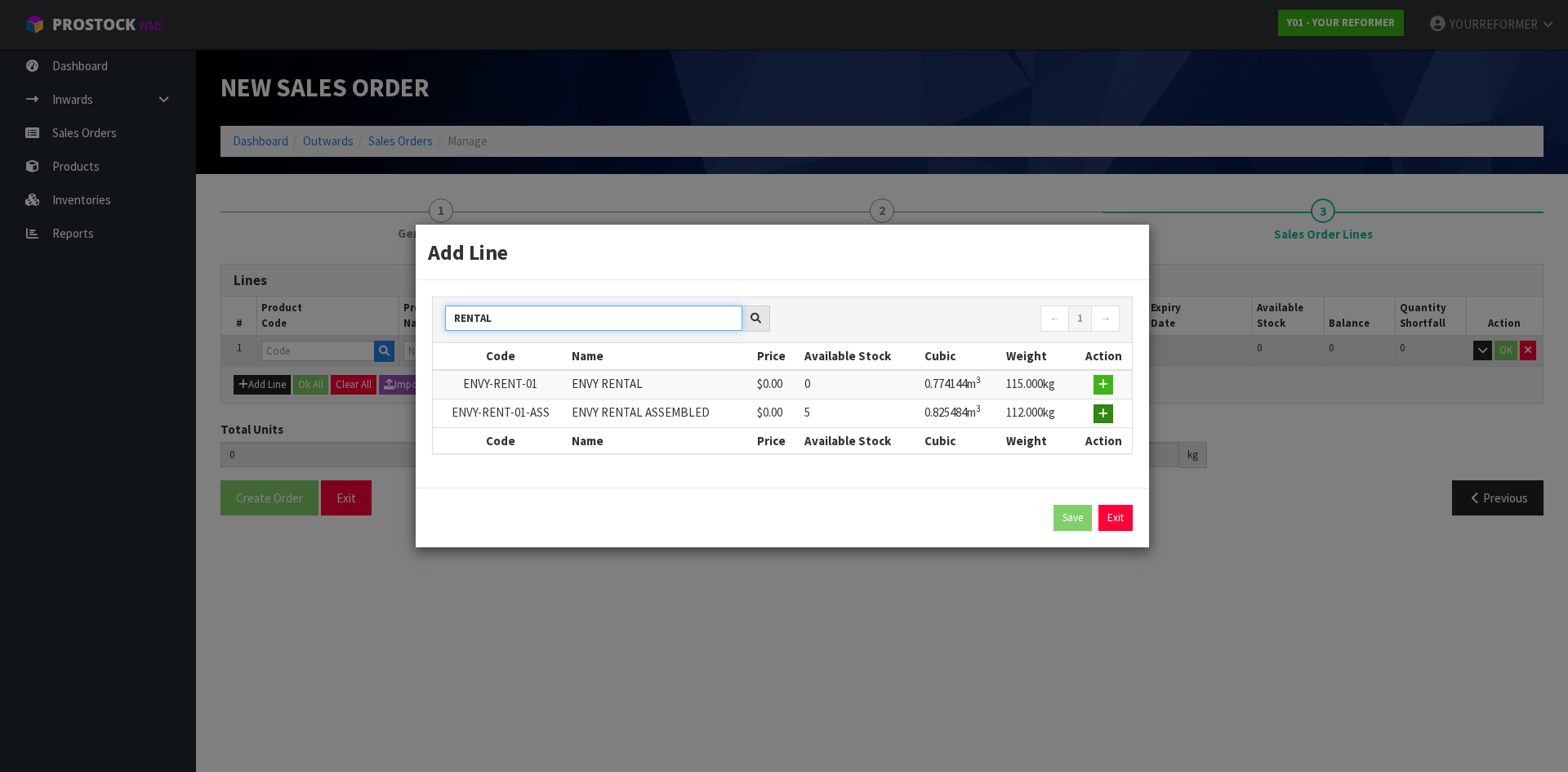
type input "RENTAL"
click at [1105, 409] on icon "button" at bounding box center [1103, 413] width 10 height 11
type input "0.000000"
type input "0.000"
type input "ENVY-RENT-01-ASS"
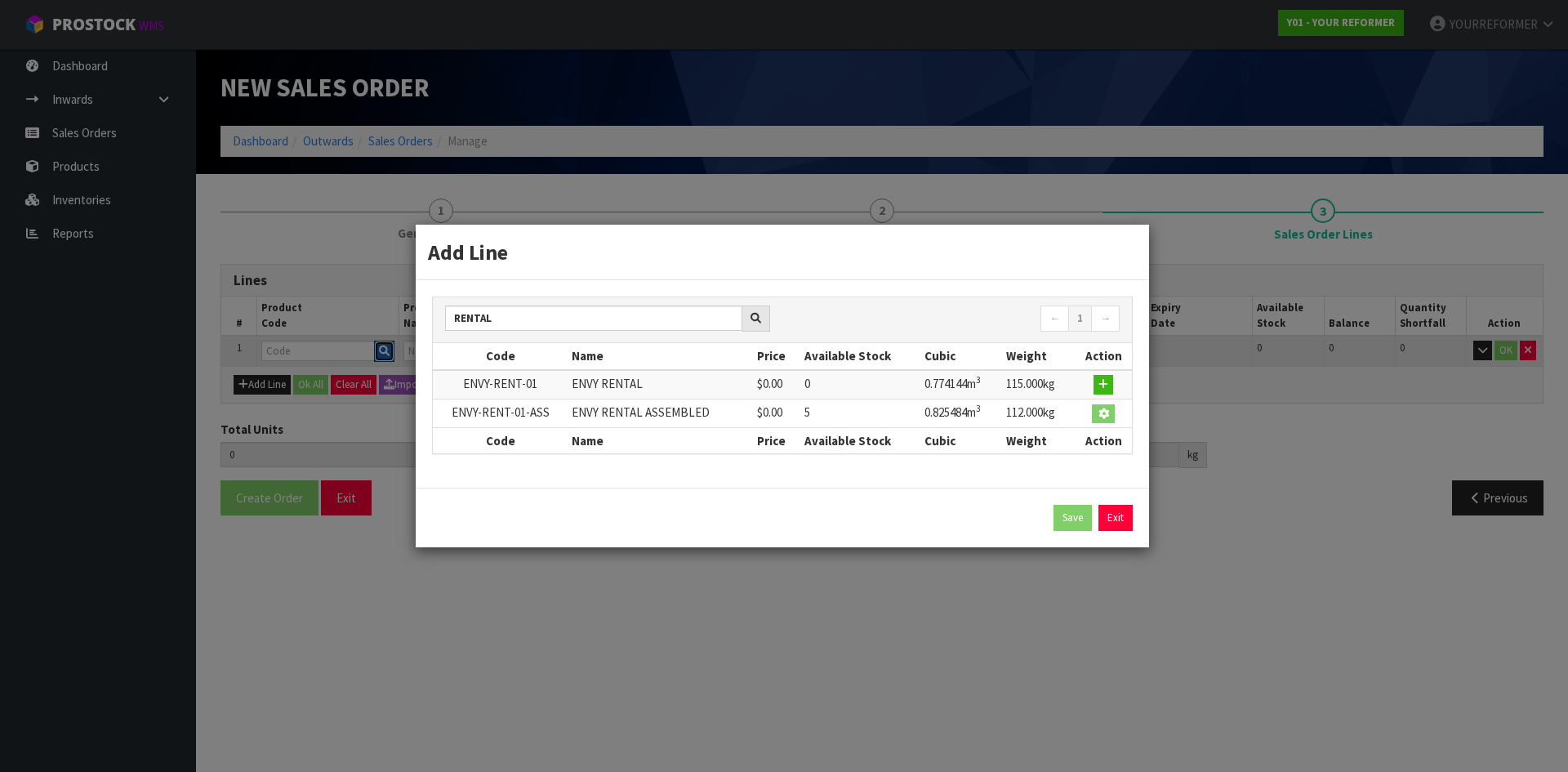
type input "ENVY RENTAL ASSEMBLED"
type input "0"
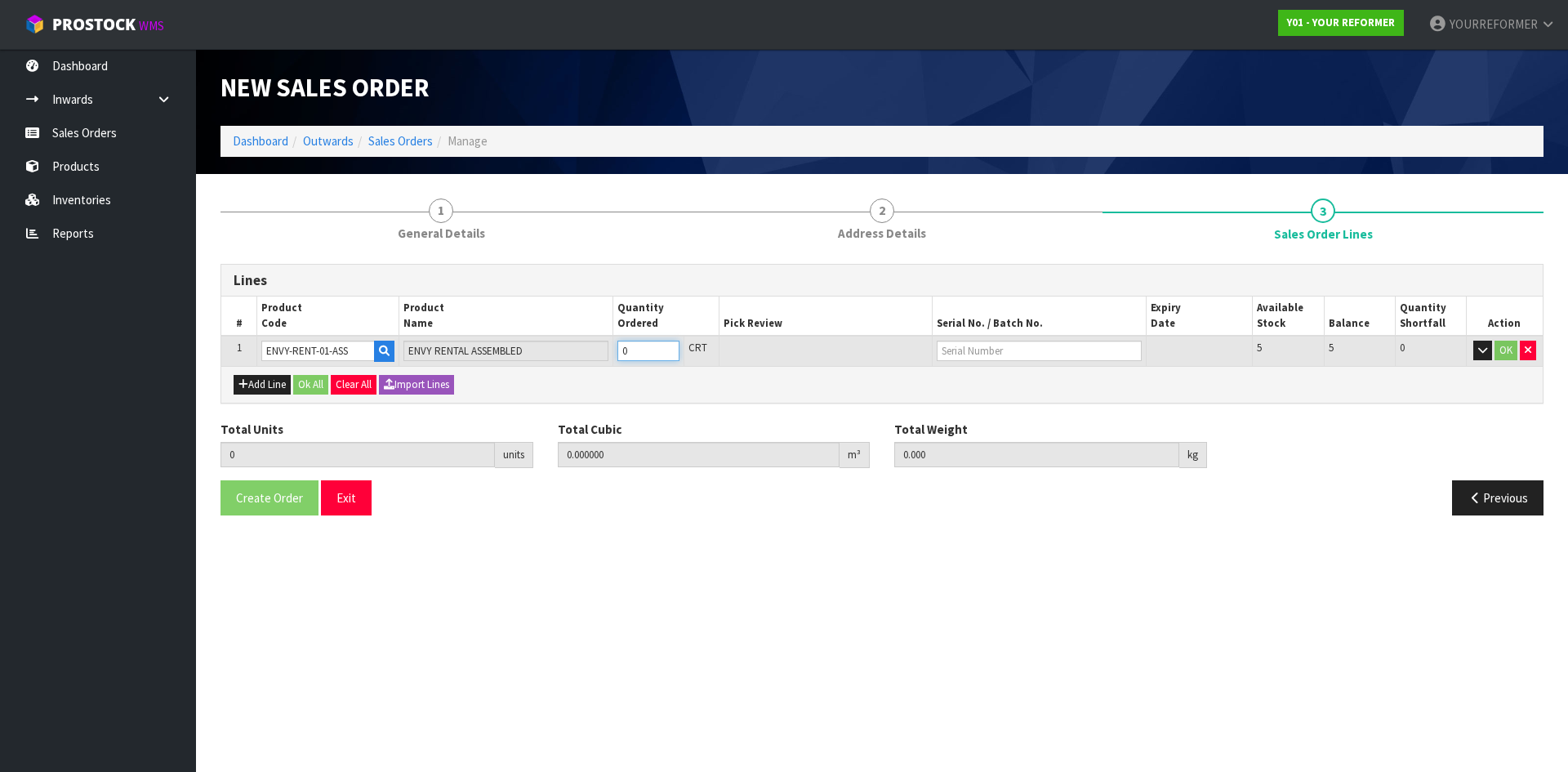
type input "1"
type input "0.825484"
type input "112"
type input "1"
click at [665, 348] on input "1" at bounding box center [648, 350] width 62 height 20
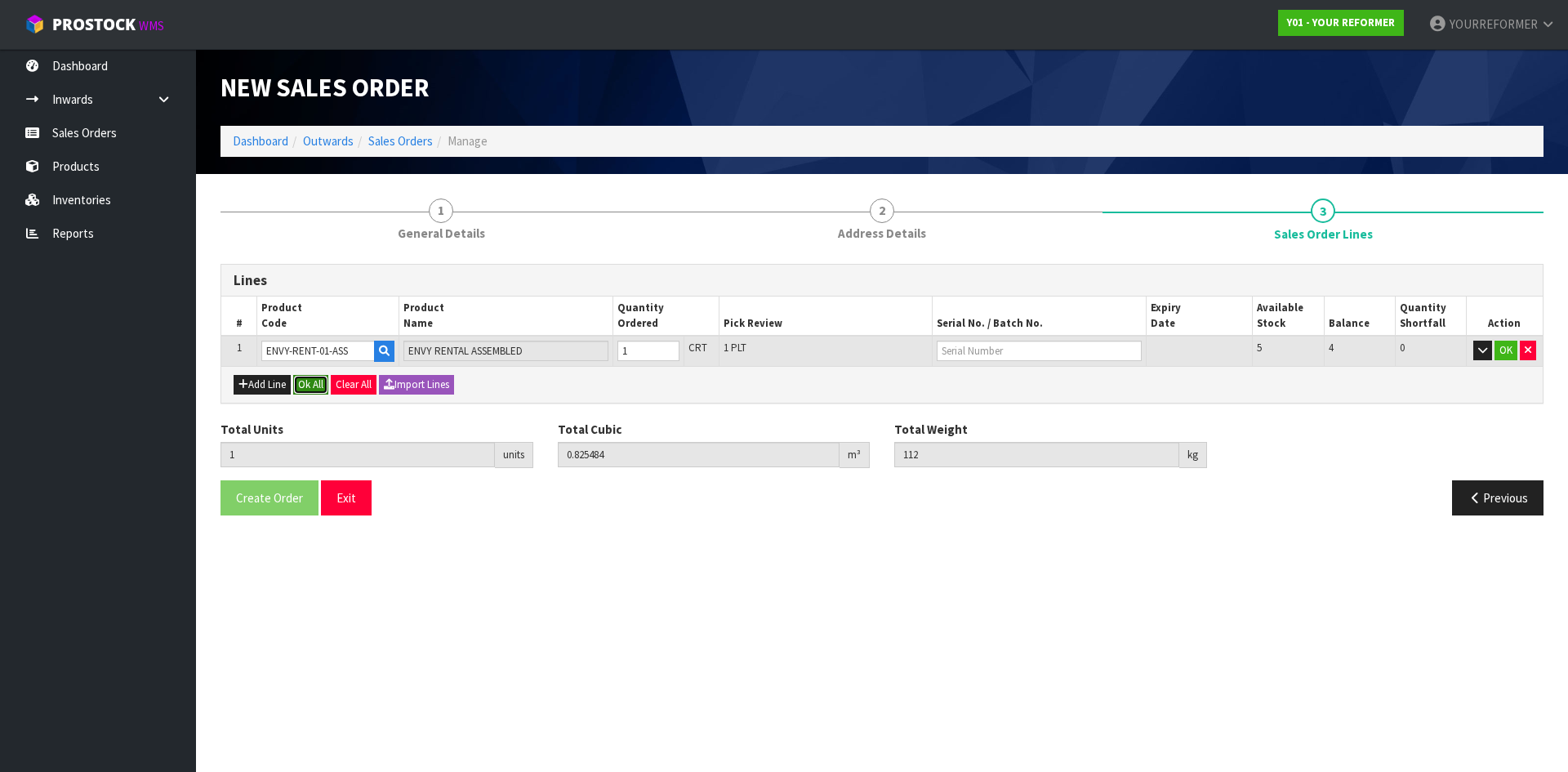
click at [308, 374] on button "Ok All" at bounding box center [310, 384] width 35 height 19
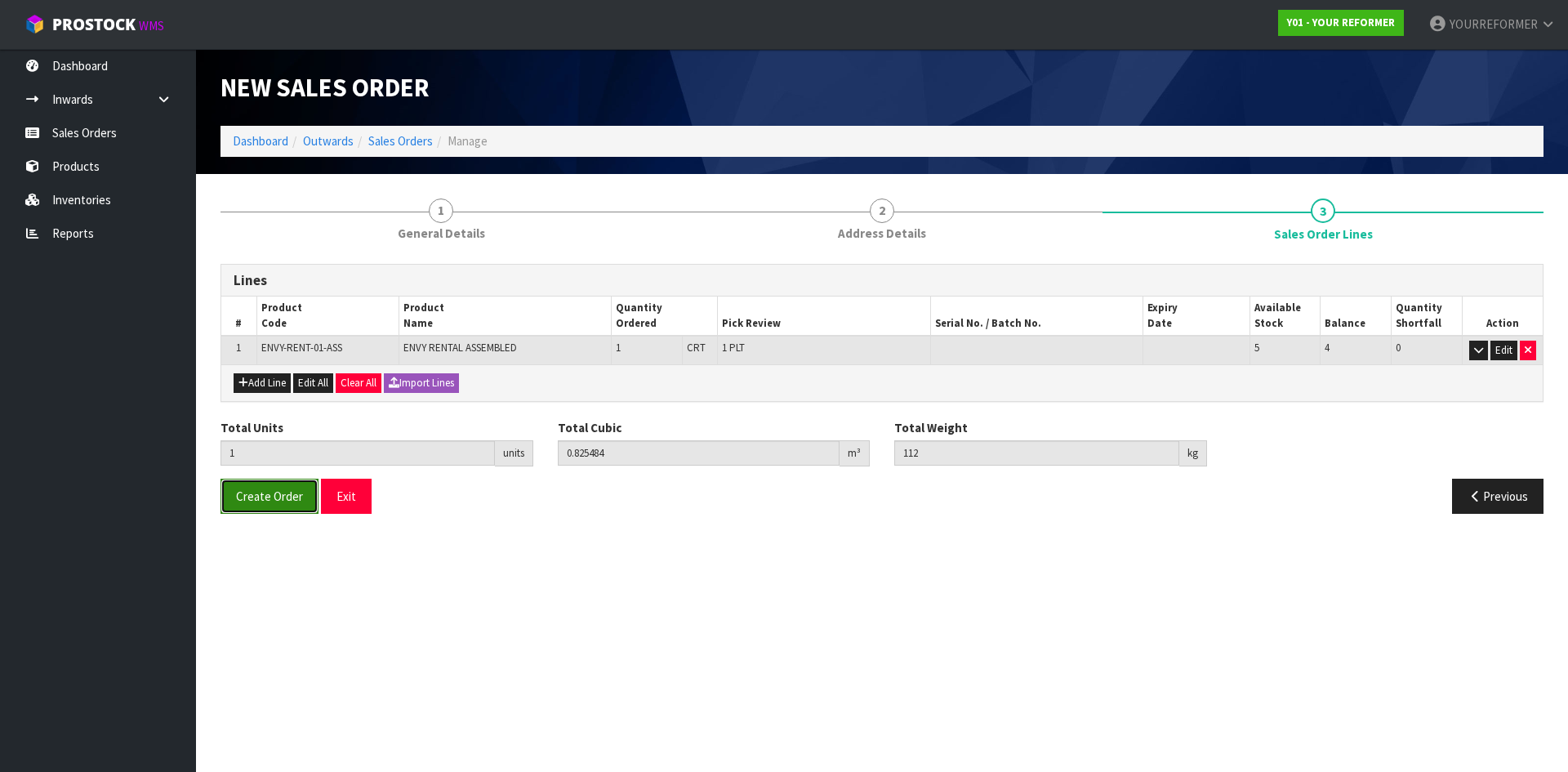
click at [285, 503] on span "Create Order" at bounding box center [269, 496] width 67 height 16
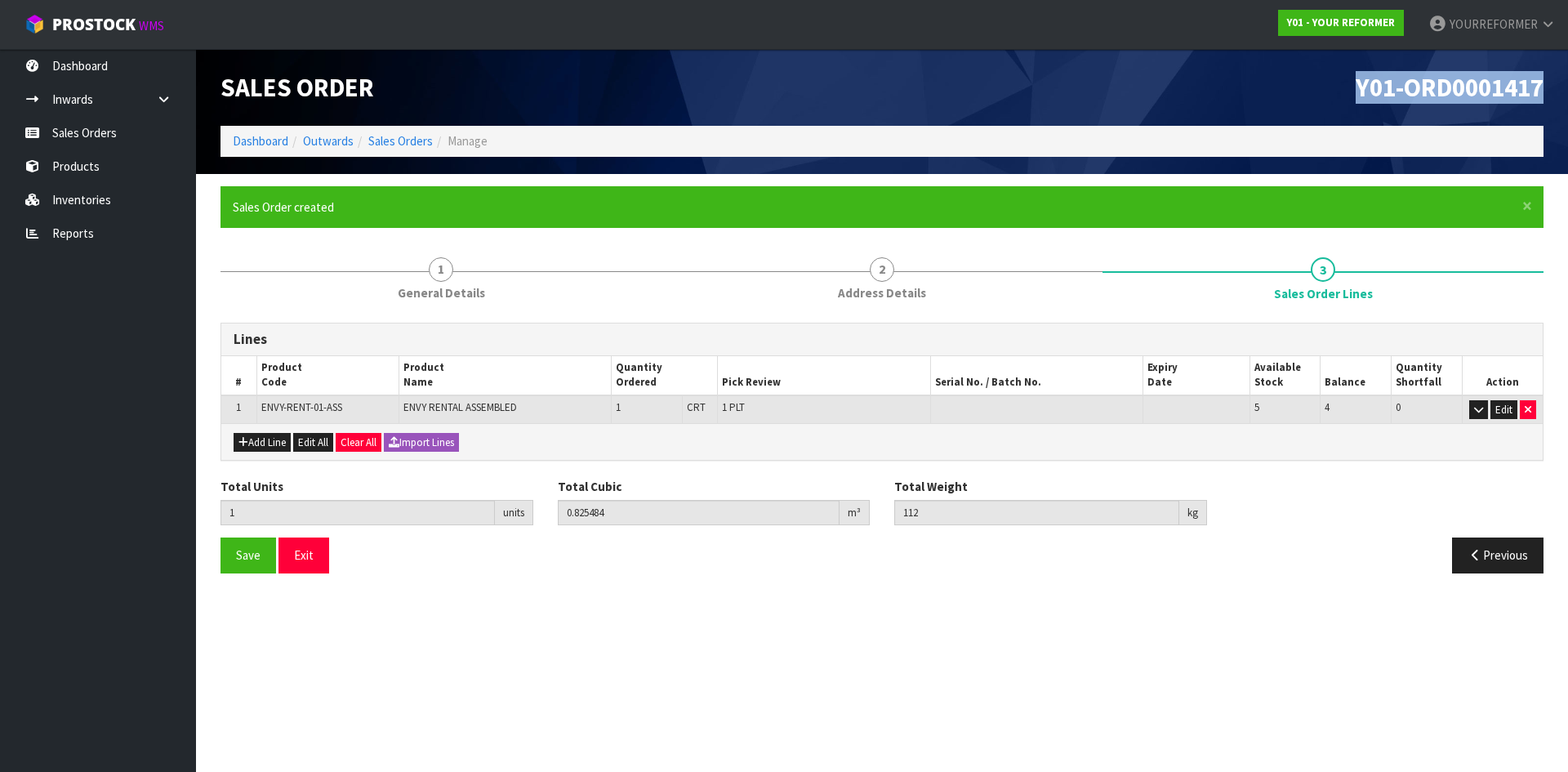
drag, startPoint x: 1546, startPoint y: 90, endPoint x: 1160, endPoint y: 91, distance: 386.0
click at [1160, 91] on div "Y01-ORD0001417" at bounding box center [1219, 87] width 674 height 77
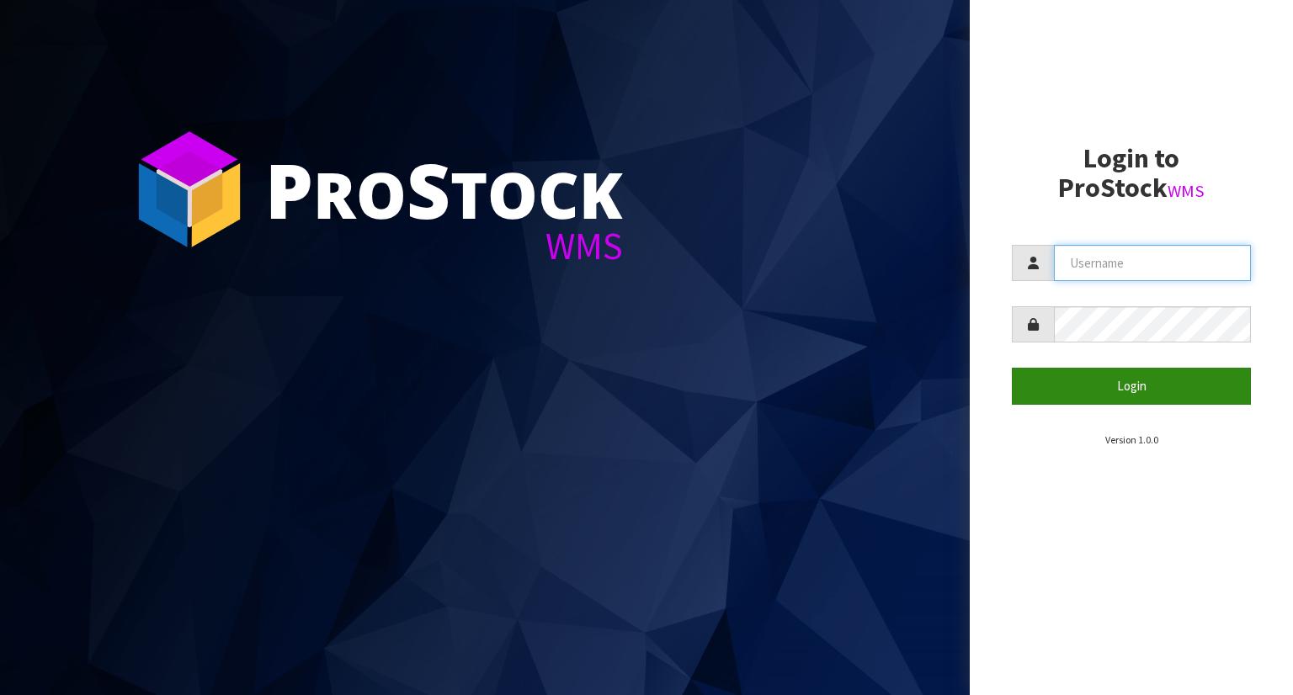
type input "YOURREFORMER"
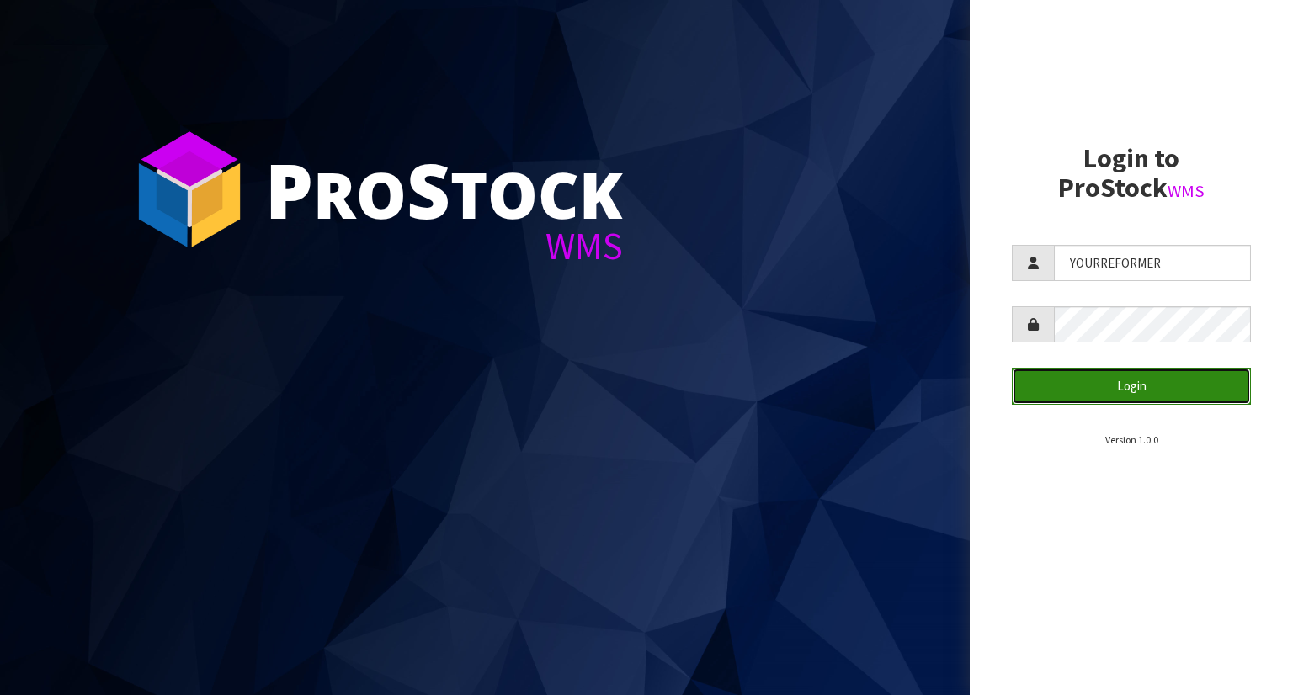
click at [1052, 391] on button "Login" at bounding box center [1131, 386] width 239 height 36
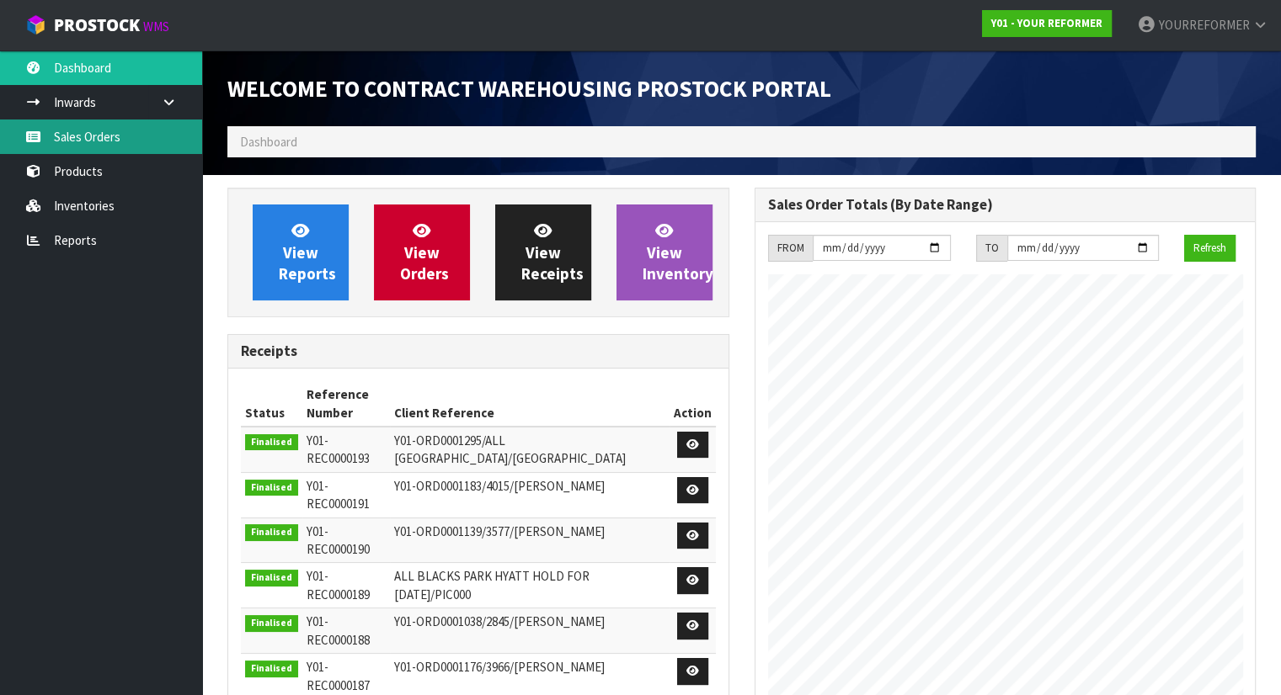
scroll to position [930, 526]
drag, startPoint x: 110, startPoint y: 141, endPoint x: 133, endPoint y: 136, distance: 23.5
click at [110, 141] on link "Sales Orders" at bounding box center [101, 137] width 202 height 35
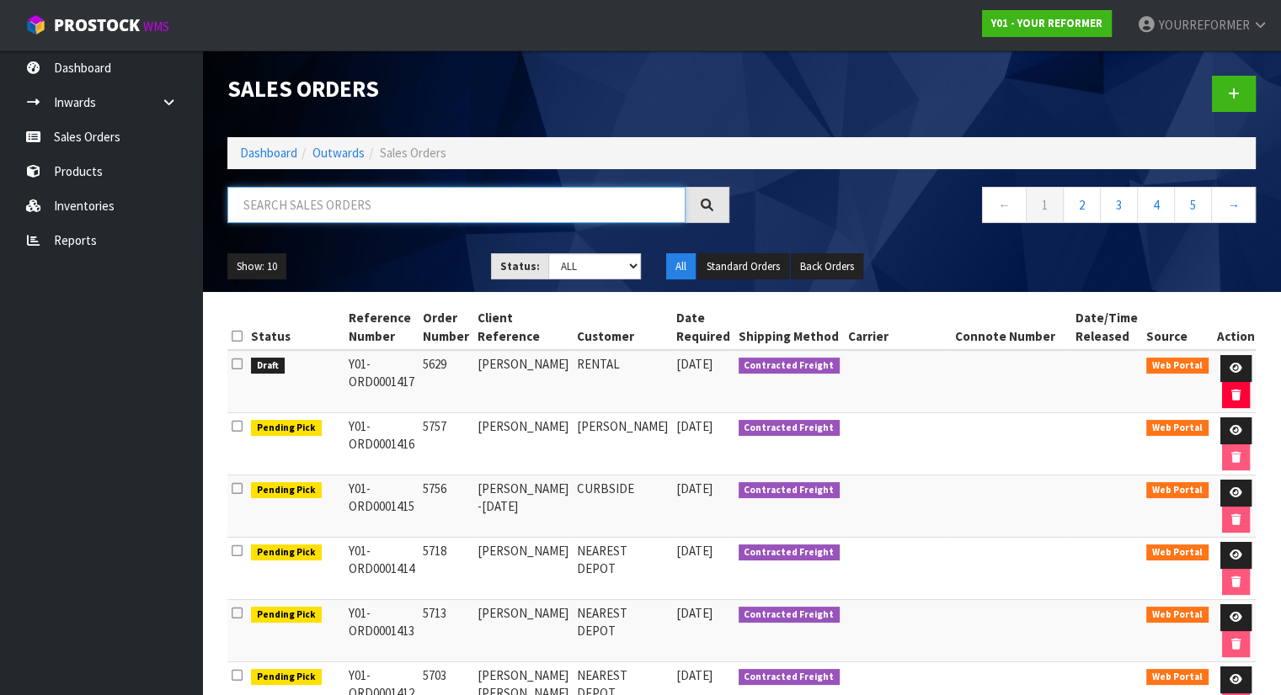
click at [305, 212] on input "text" at bounding box center [456, 205] width 458 height 36
paste input "4098"
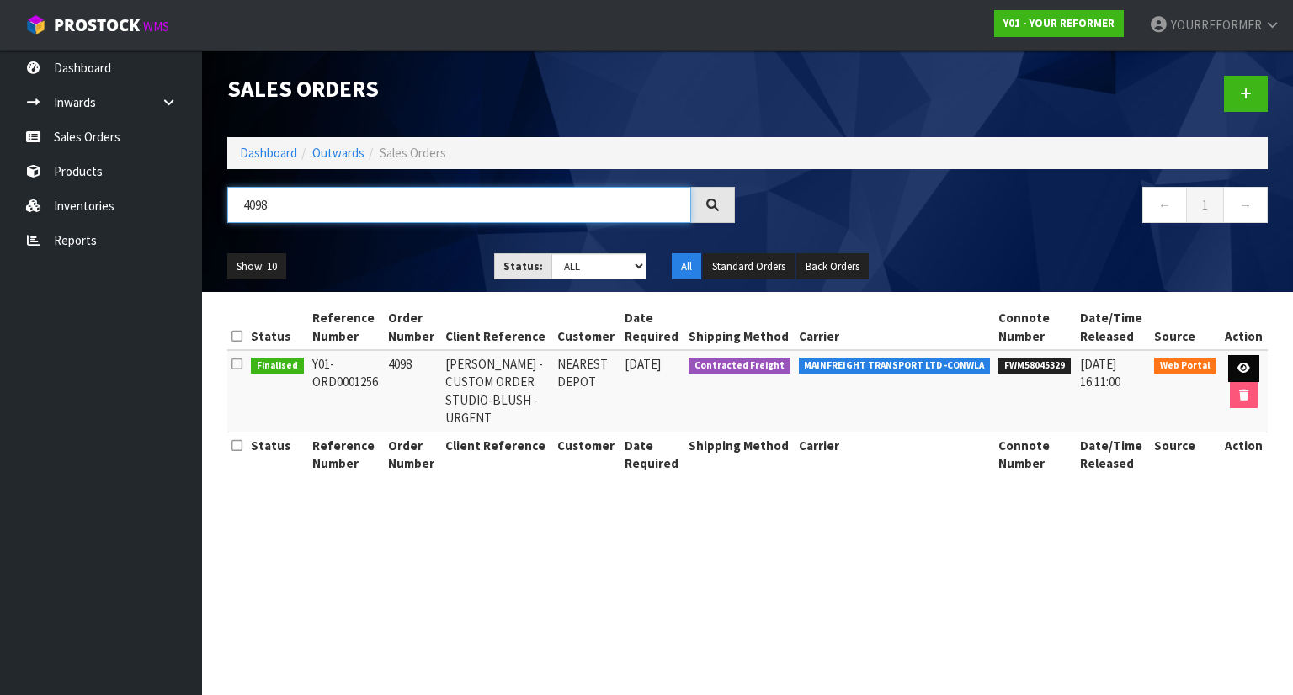
type input "4098"
click at [1242, 373] on link at bounding box center [1243, 368] width 31 height 27
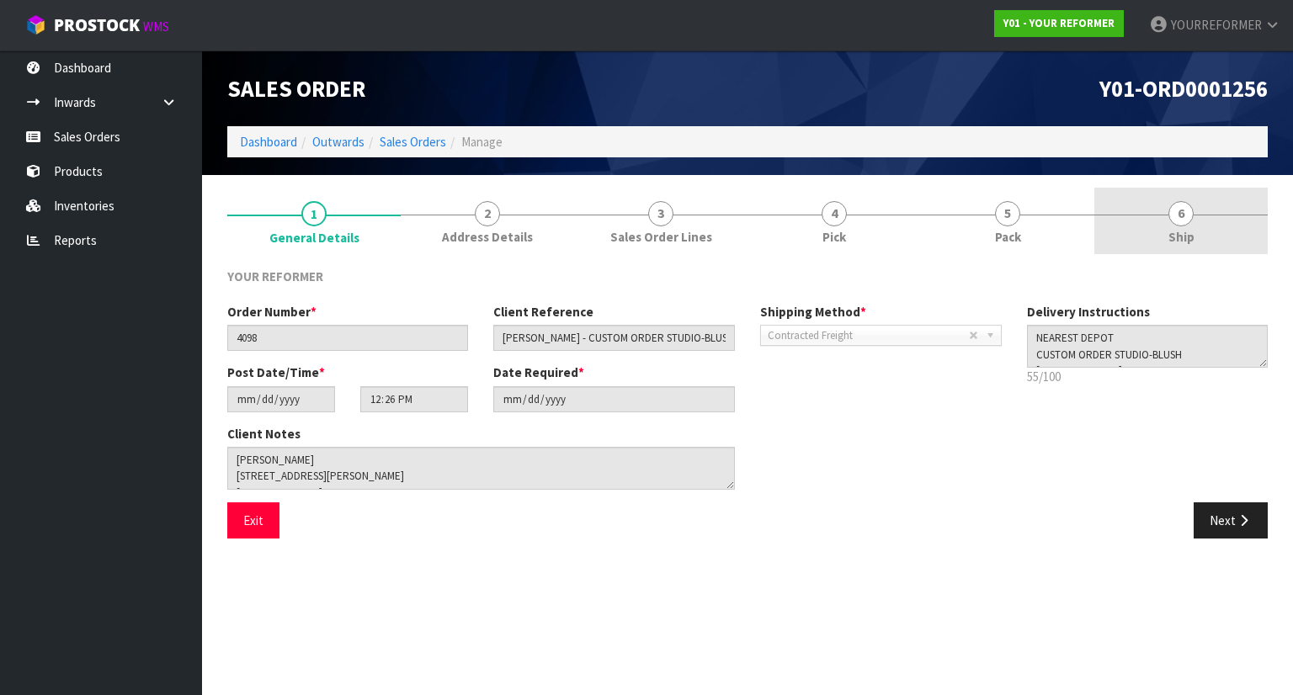
click at [1168, 225] on link "6 Ship" at bounding box center [1180, 221] width 173 height 67
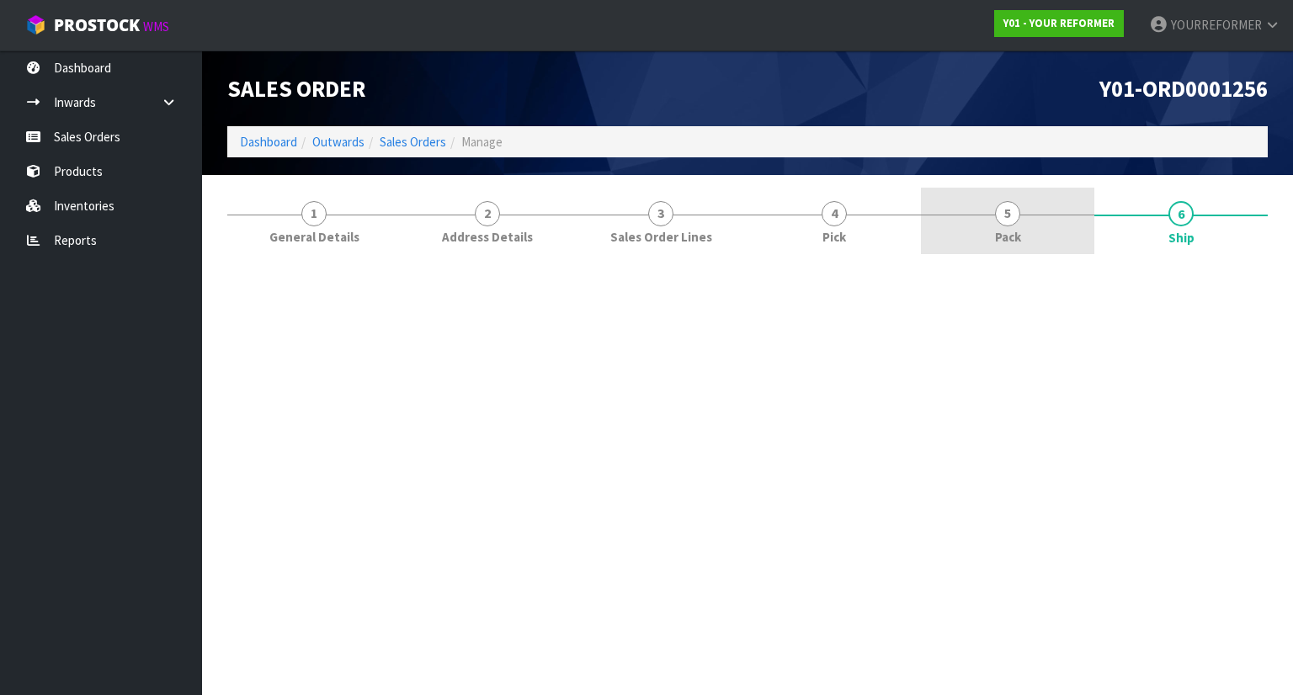
click at [999, 221] on span "5" at bounding box center [1007, 213] width 25 height 25
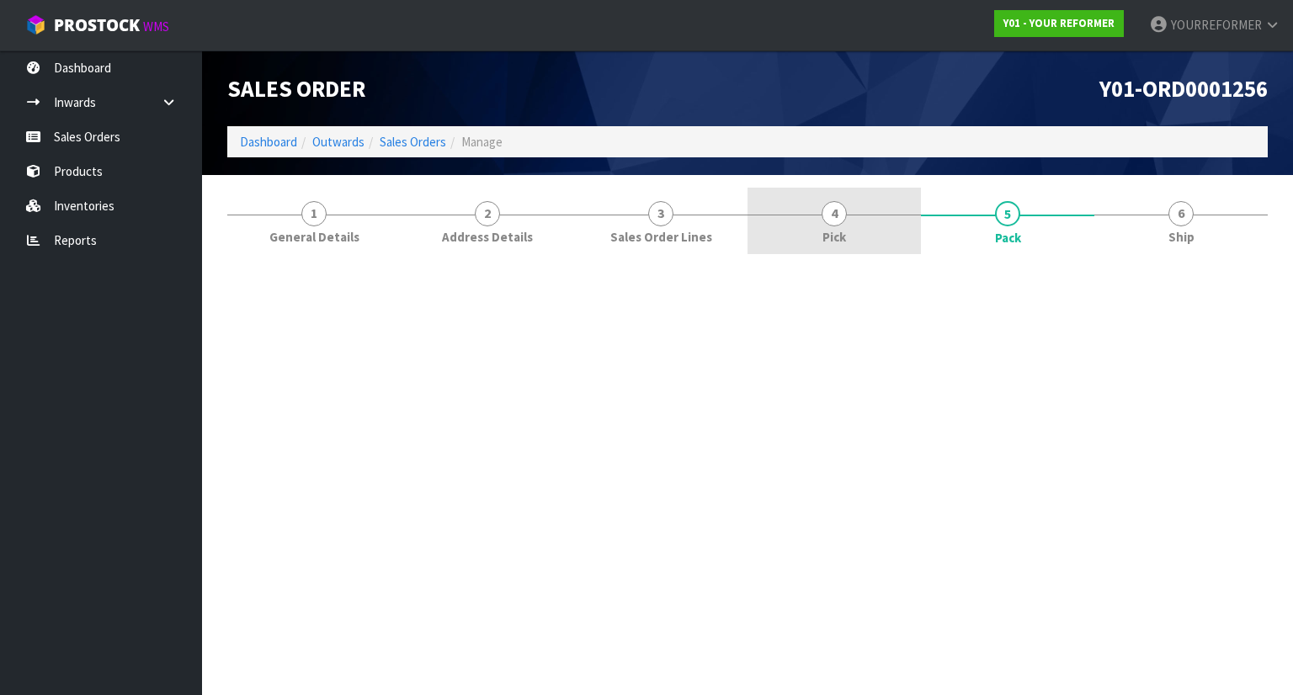
click at [860, 215] on link "4 Pick" at bounding box center [834, 221] width 173 height 67
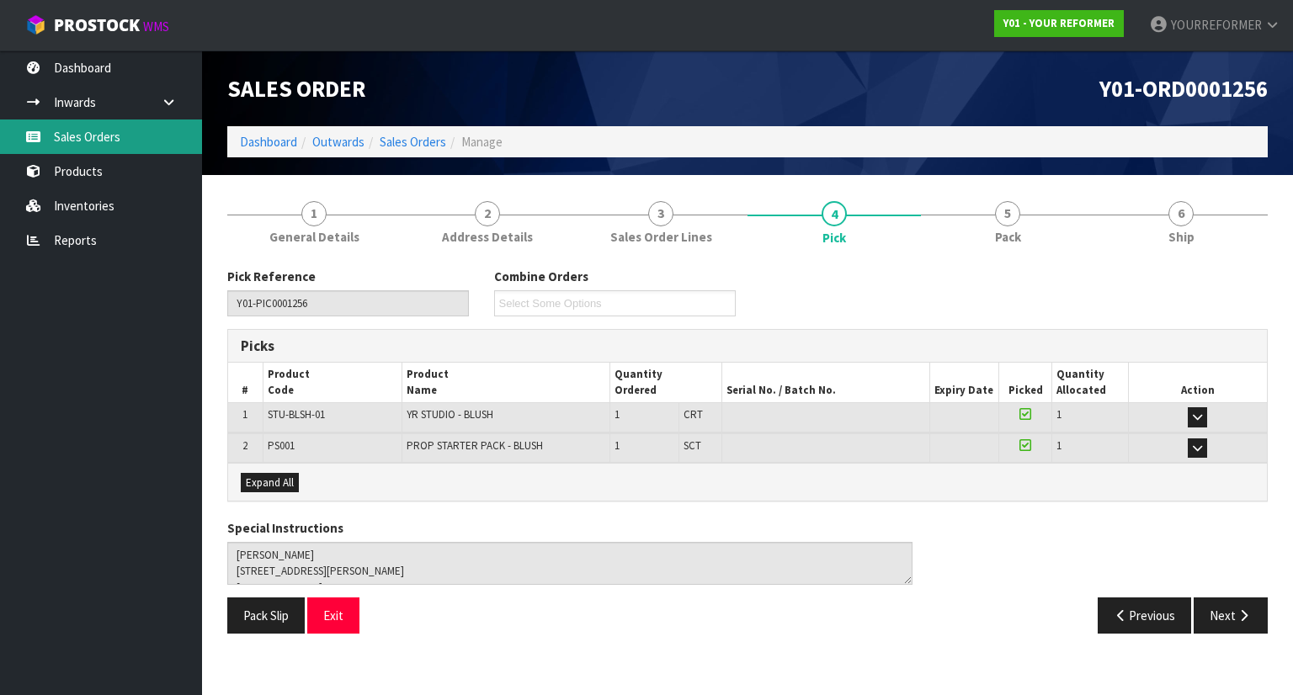
click at [141, 150] on link "Sales Orders" at bounding box center [101, 137] width 202 height 35
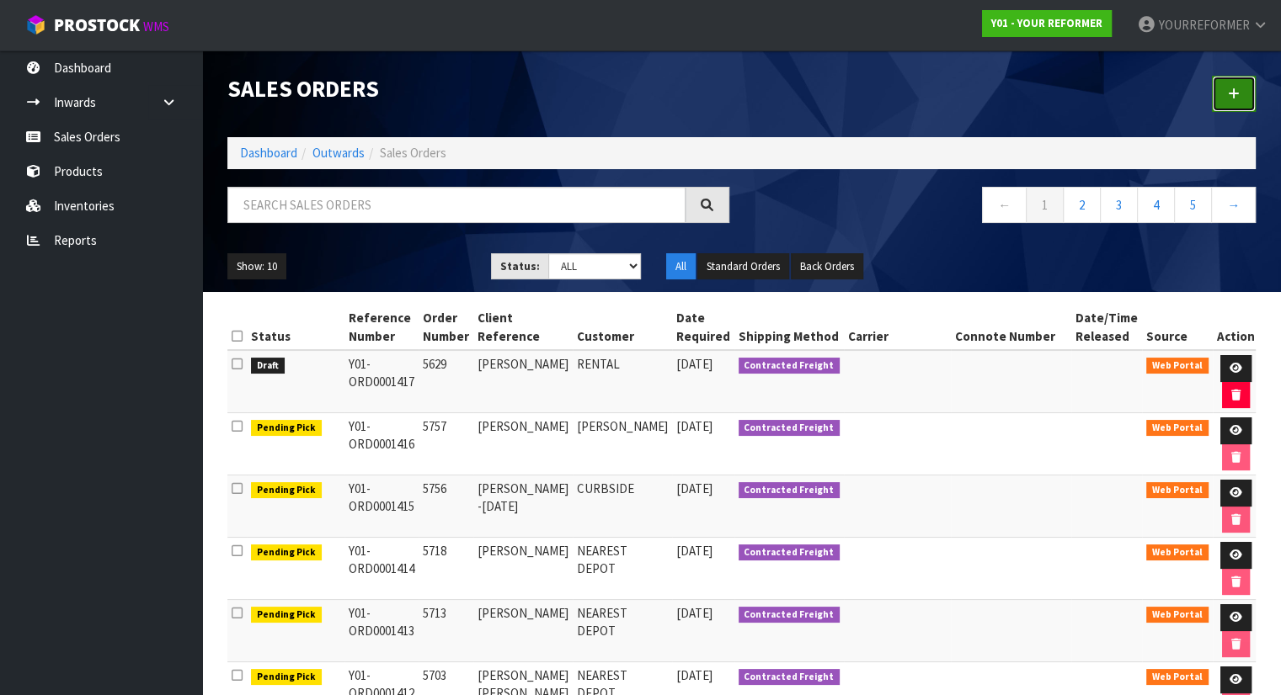
click at [1241, 88] on link at bounding box center [1234, 94] width 44 height 36
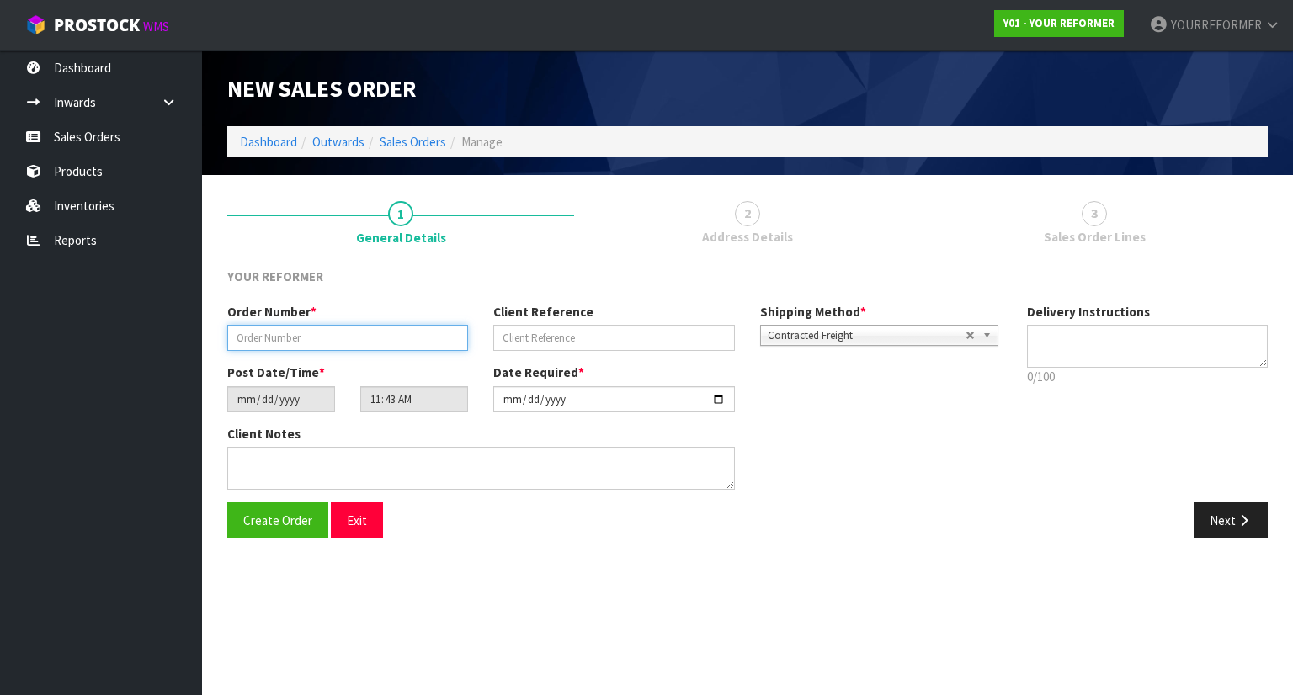
click at [298, 344] on input "text" at bounding box center [347, 338] width 241 height 26
type input "SFS"
drag, startPoint x: 1253, startPoint y: 518, endPoint x: 804, endPoint y: 508, distance: 448.9
click at [1252, 518] on button "Next" at bounding box center [1231, 521] width 74 height 36
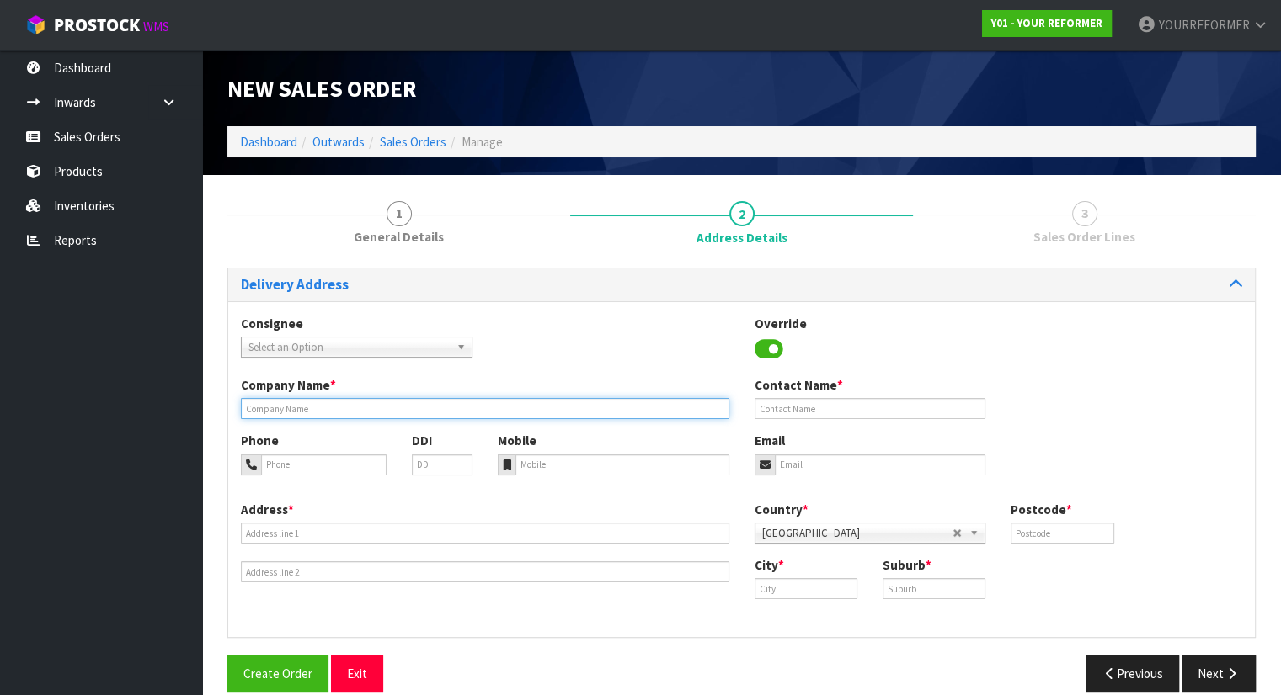
click at [429, 408] on input "text" at bounding box center [485, 408] width 488 height 21
type input "SDDS"
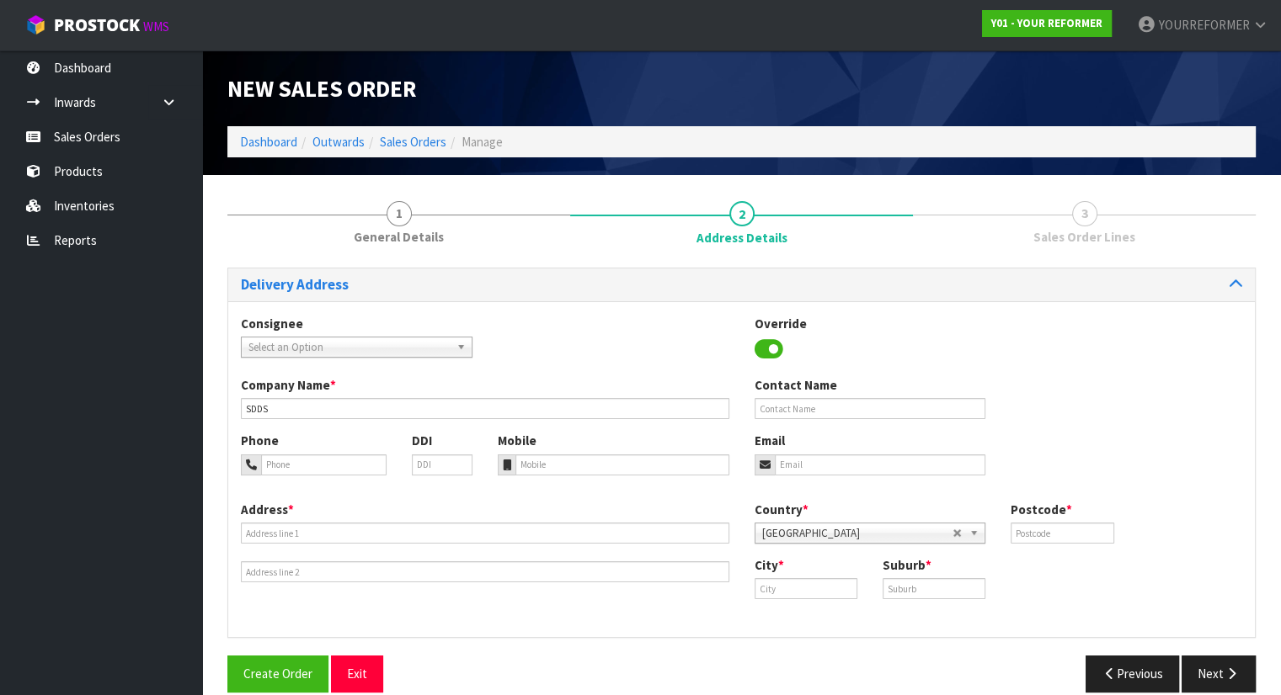
click at [361, 518] on div "Address *" at bounding box center [485, 542] width 514 height 83
click at [367, 529] on input "text" at bounding box center [485, 533] width 488 height 21
type input "SD"
click at [1046, 533] on input "text" at bounding box center [1061, 533] width 103 height 21
type input "D"
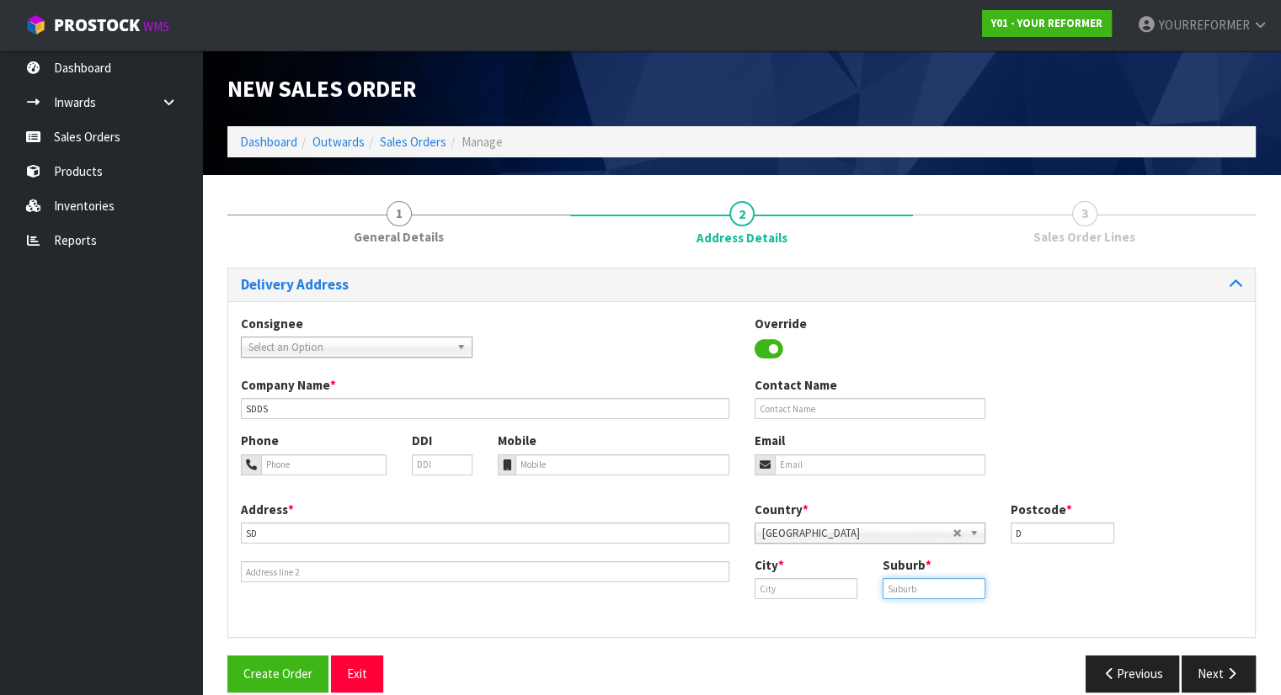
drag, startPoint x: 927, startPoint y: 590, endPoint x: 888, endPoint y: 600, distance: 40.0
click at [927, 590] on input "text" at bounding box center [933, 588] width 103 height 21
type input "SF"
click at [785, 588] on input "text" at bounding box center [805, 588] width 103 height 21
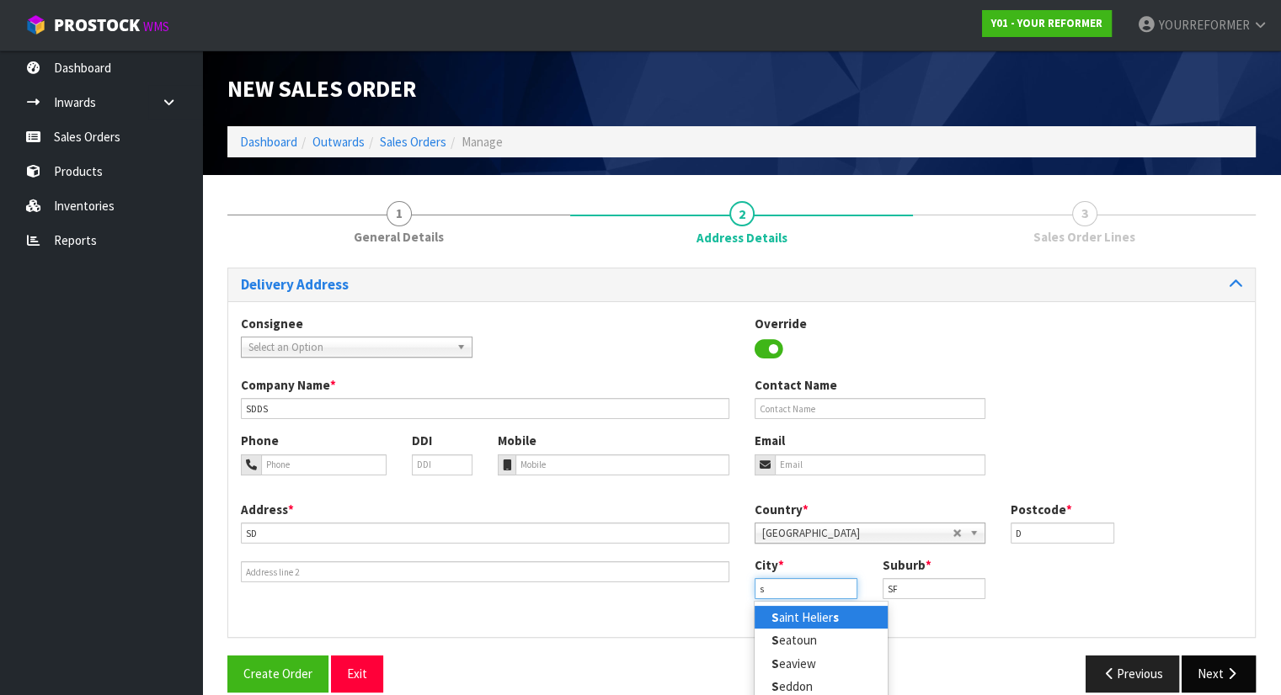
type input "s"
drag, startPoint x: 1222, startPoint y: 665, endPoint x: 775, endPoint y: 599, distance: 452.8
click at [1220, 664] on button "Next" at bounding box center [1218, 674] width 74 height 36
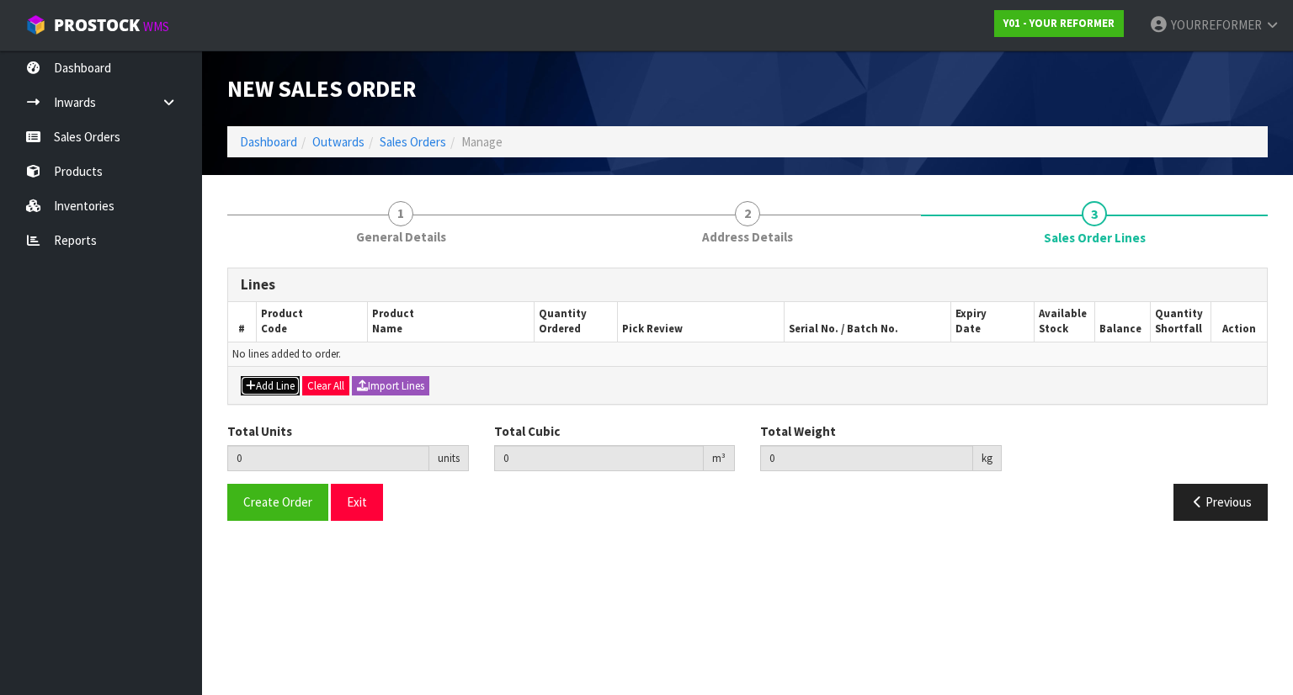
click at [266, 388] on button "Add Line" at bounding box center [270, 386] width 59 height 20
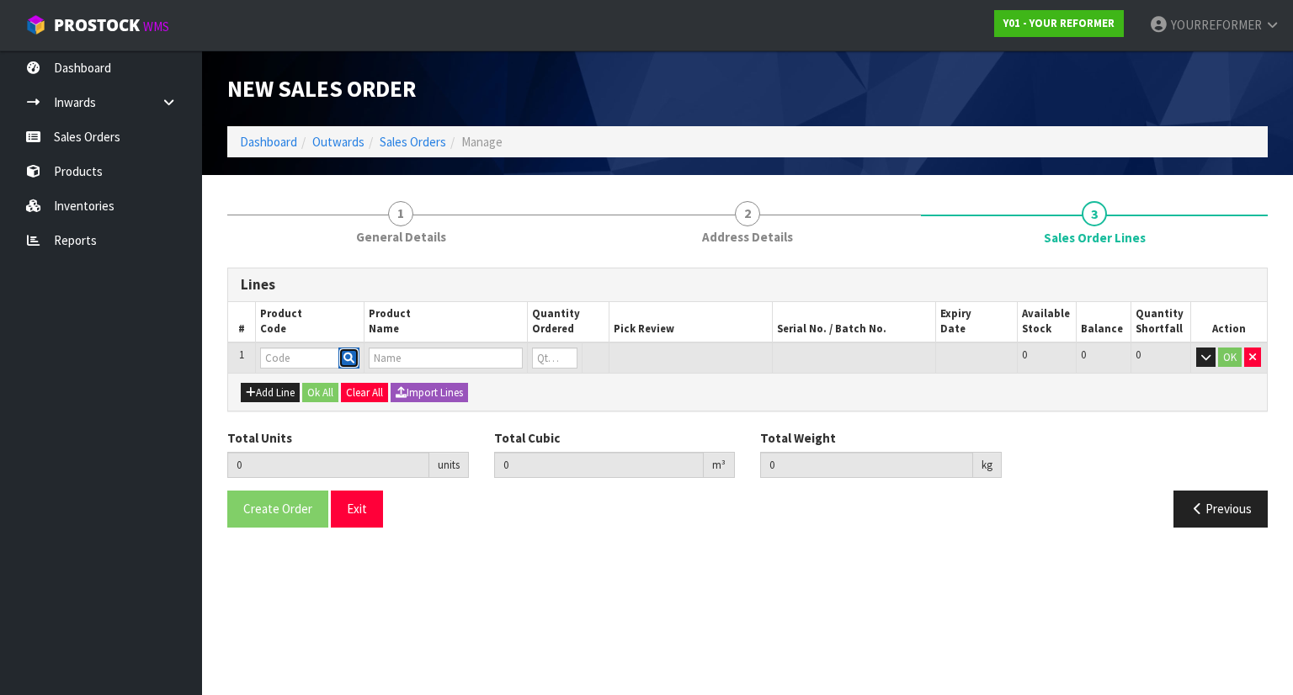
click at [357, 349] on button "button" at bounding box center [348, 359] width 21 height 22
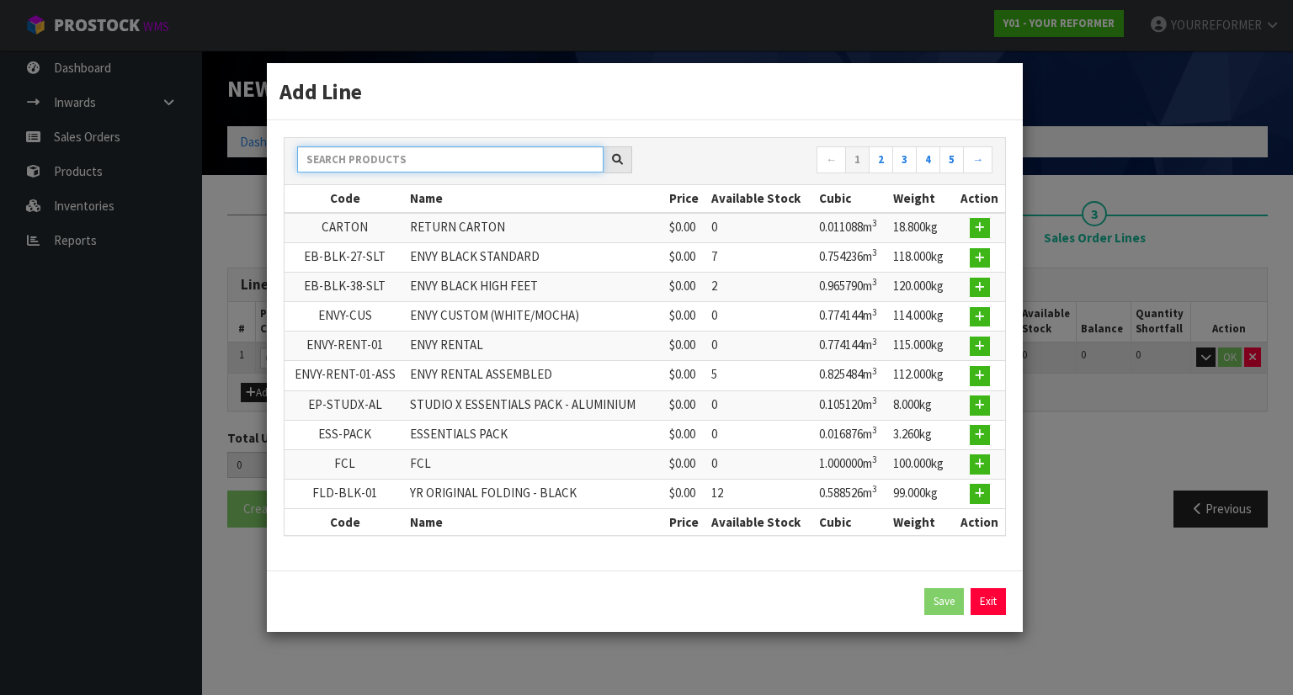
click at [384, 169] on input "text" at bounding box center [450, 159] width 306 height 26
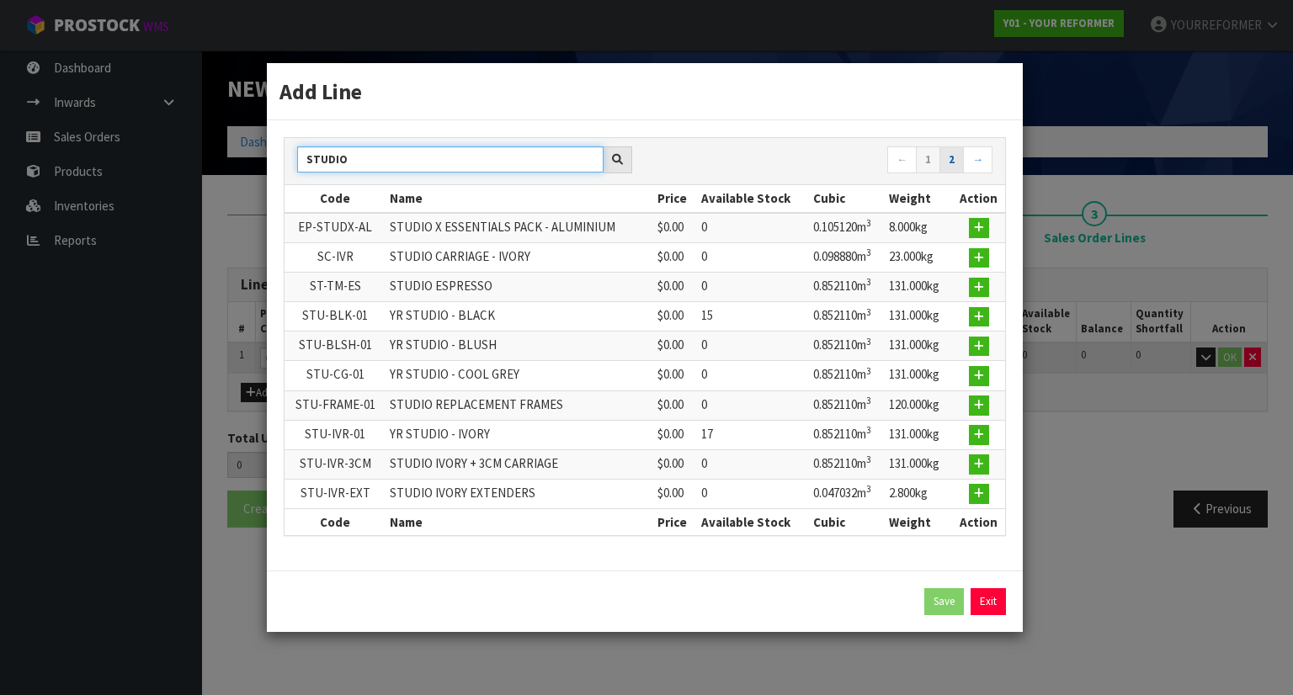
type input "STUDIO"
click at [961, 169] on link "2" at bounding box center [952, 159] width 24 height 27
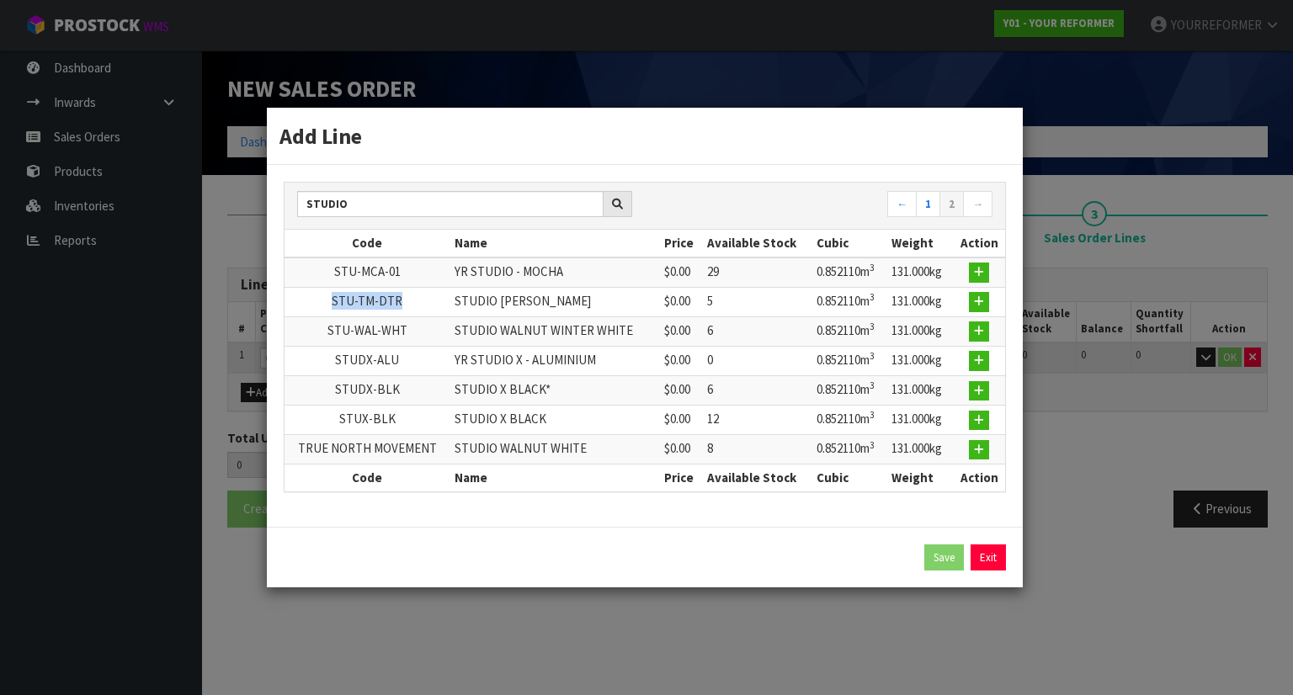
drag, startPoint x: 404, startPoint y: 300, endPoint x: 307, endPoint y: 301, distance: 96.8
click at [309, 299] on td "STU-TM-DTR" at bounding box center [368, 301] width 166 height 29
copy td "STU-TM-DTR"
click at [997, 550] on link "Exit" at bounding box center [988, 558] width 35 height 27
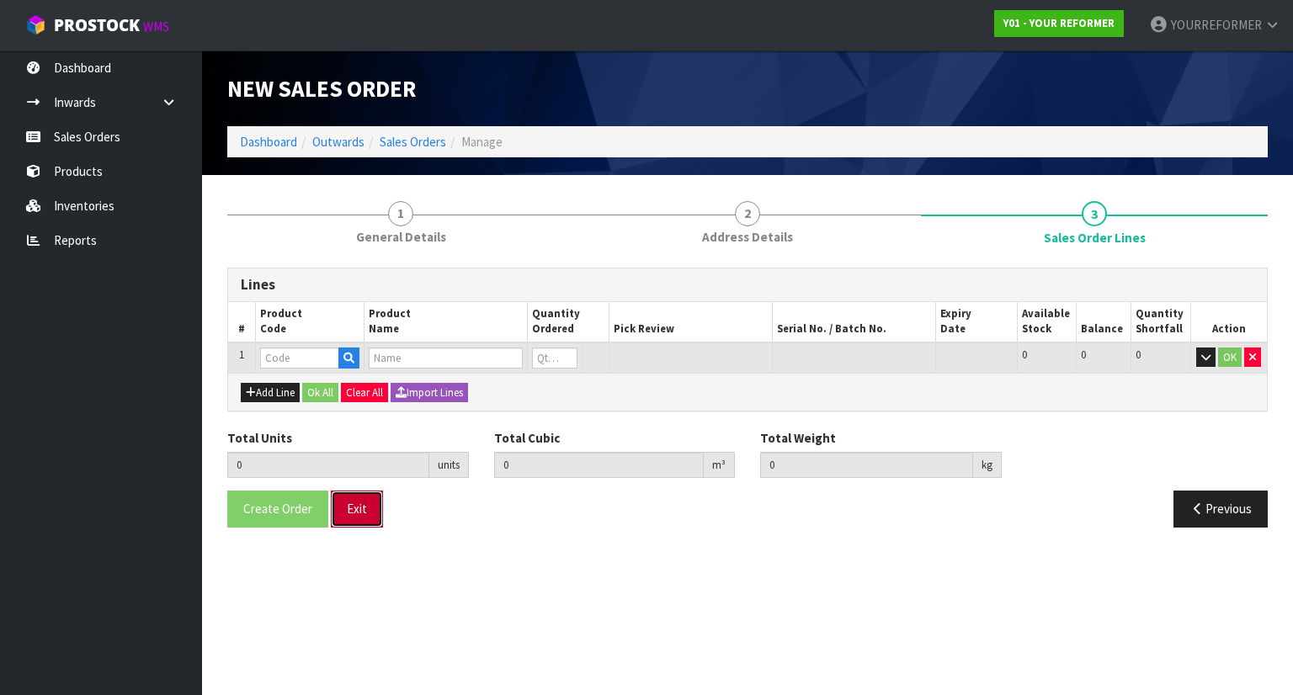
drag, startPoint x: 354, startPoint y: 506, endPoint x: 372, endPoint y: 503, distance: 18.0
click at [354, 506] on button "Exit" at bounding box center [357, 509] width 52 height 36
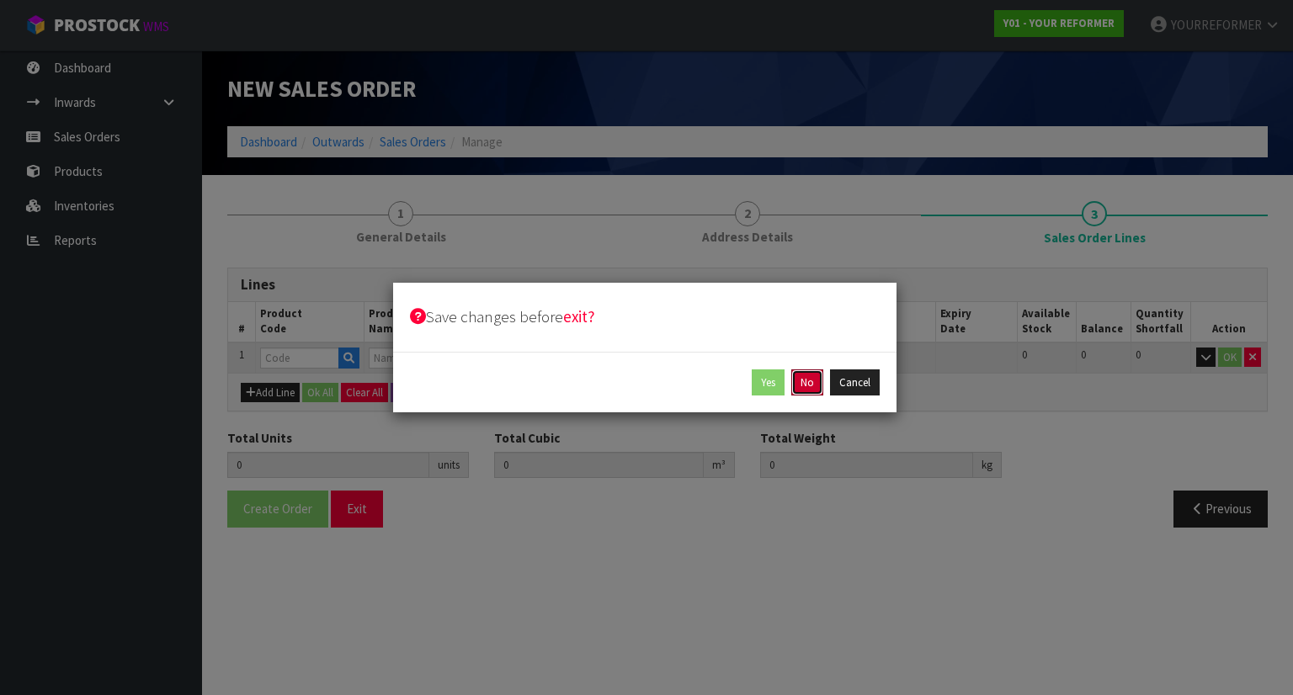
drag, startPoint x: 807, startPoint y: 388, endPoint x: 788, endPoint y: 388, distance: 19.4
click at [808, 388] on button "No" at bounding box center [807, 383] width 32 height 27
